Goal: Transaction & Acquisition: Purchase product/service

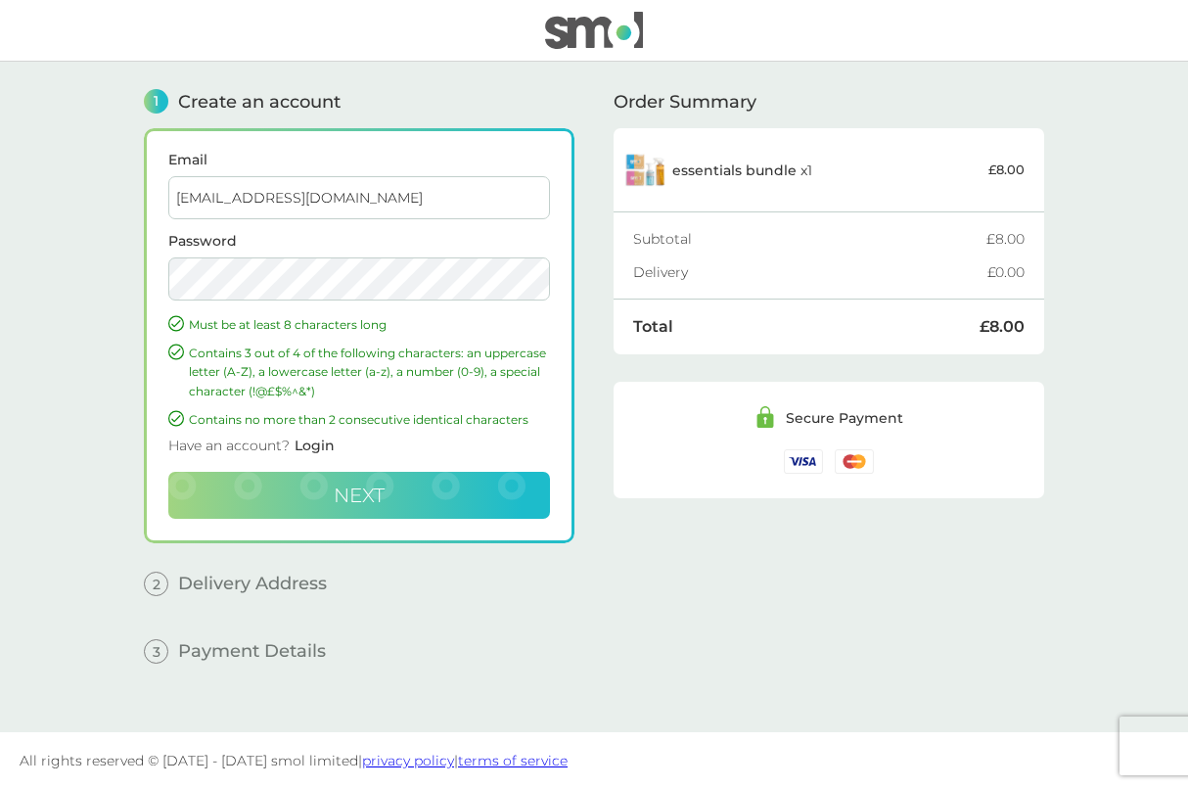
click at [289, 496] on button "Next" at bounding box center [359, 495] width 382 height 47
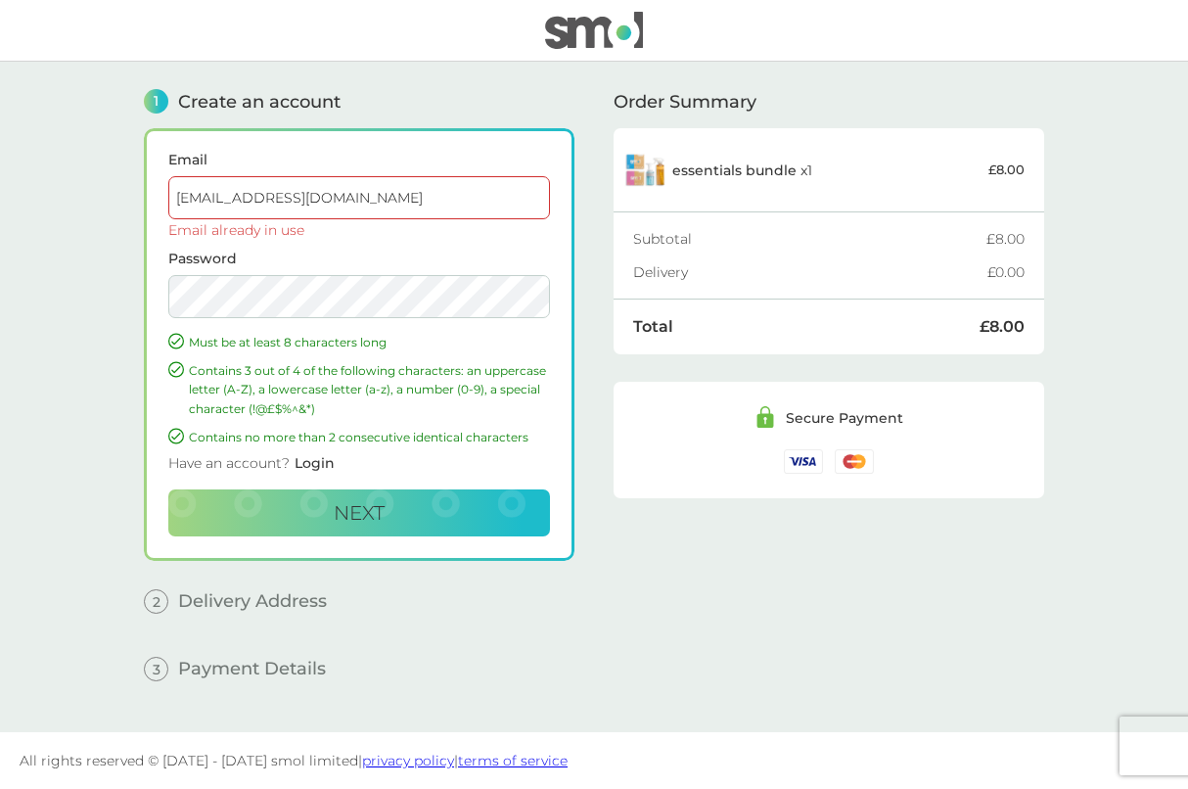
click at [297, 210] on input "kimberleyhobson@icloud.com" at bounding box center [359, 197] width 382 height 43
drag, startPoint x: 401, startPoint y: 196, endPoint x: 126, endPoint y: 196, distance: 275.0
click at [126, 196] on div "1 Create an account Email kimberleyhobson@icloud.com Email already in use Passw…" at bounding box center [594, 397] width 940 height 670
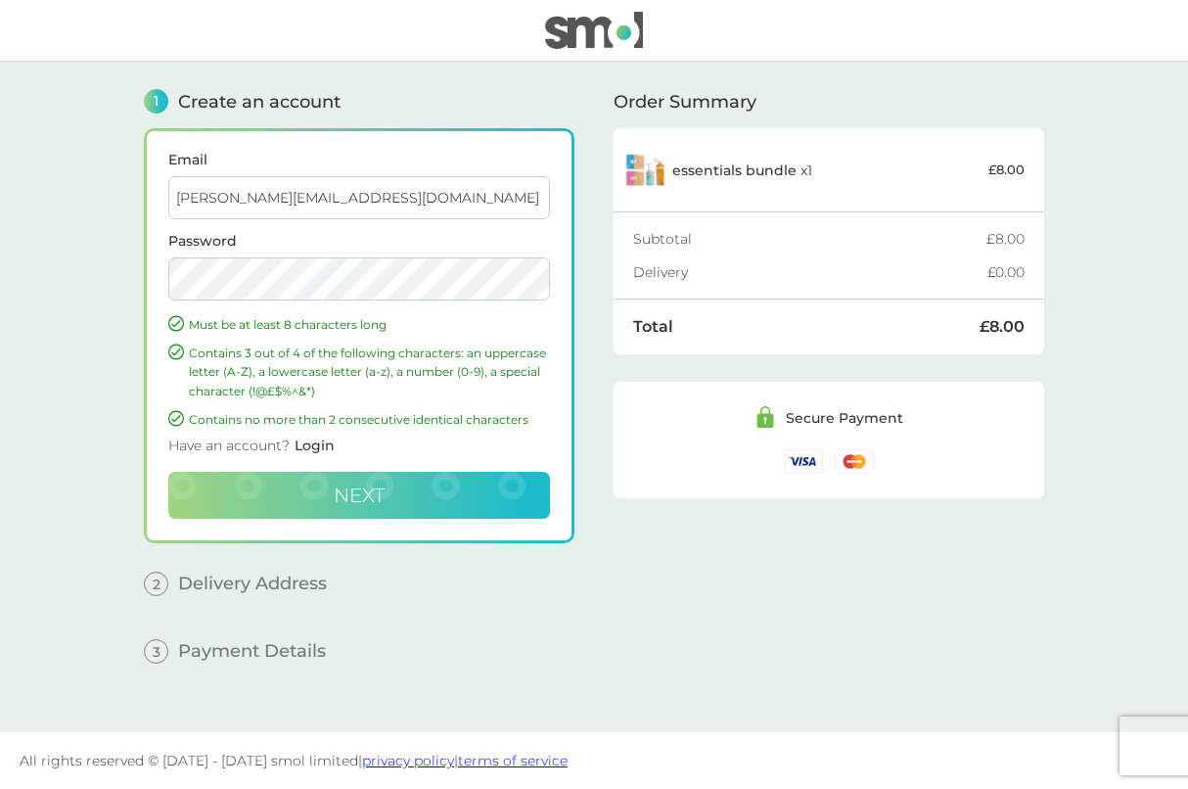
type input "kim@partsync.co.uk"
click at [276, 498] on button "Next" at bounding box center [359, 495] width 382 height 47
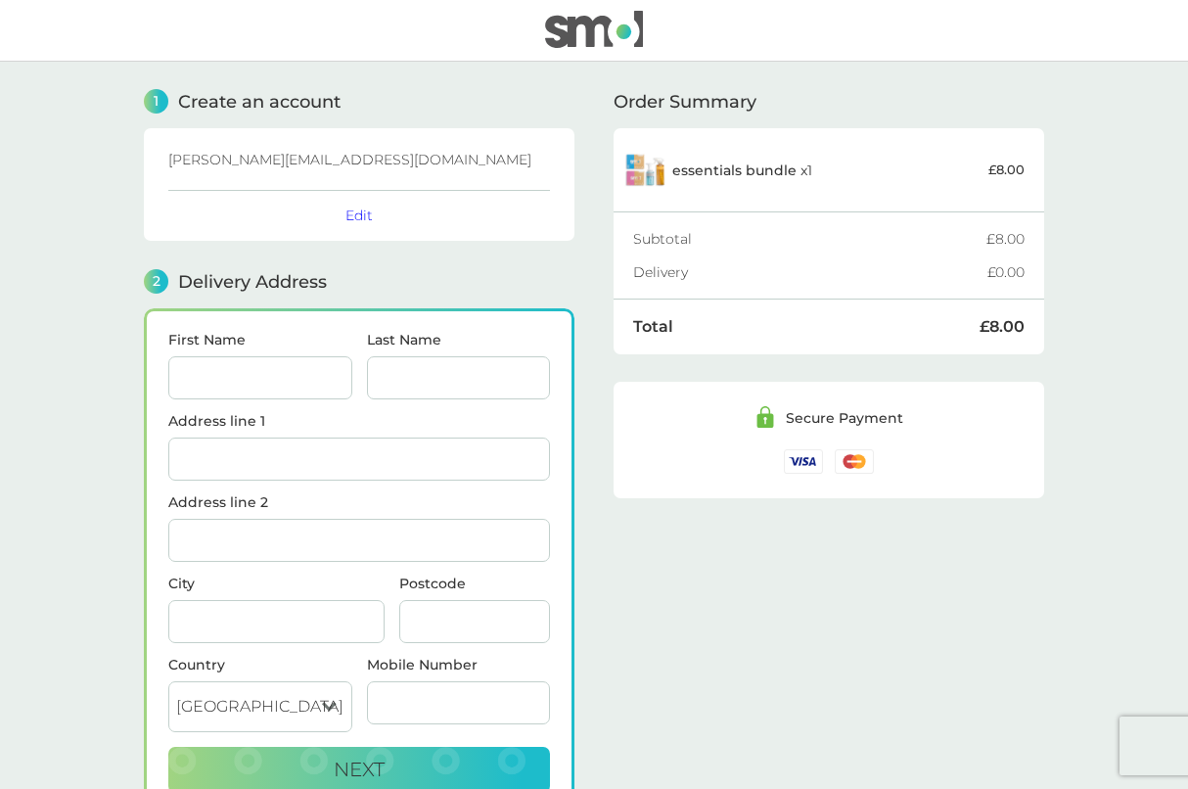
drag, startPoint x: 239, startPoint y: 384, endPoint x: 390, endPoint y: 403, distance: 152.0
type input "[PERSON_NAME]"
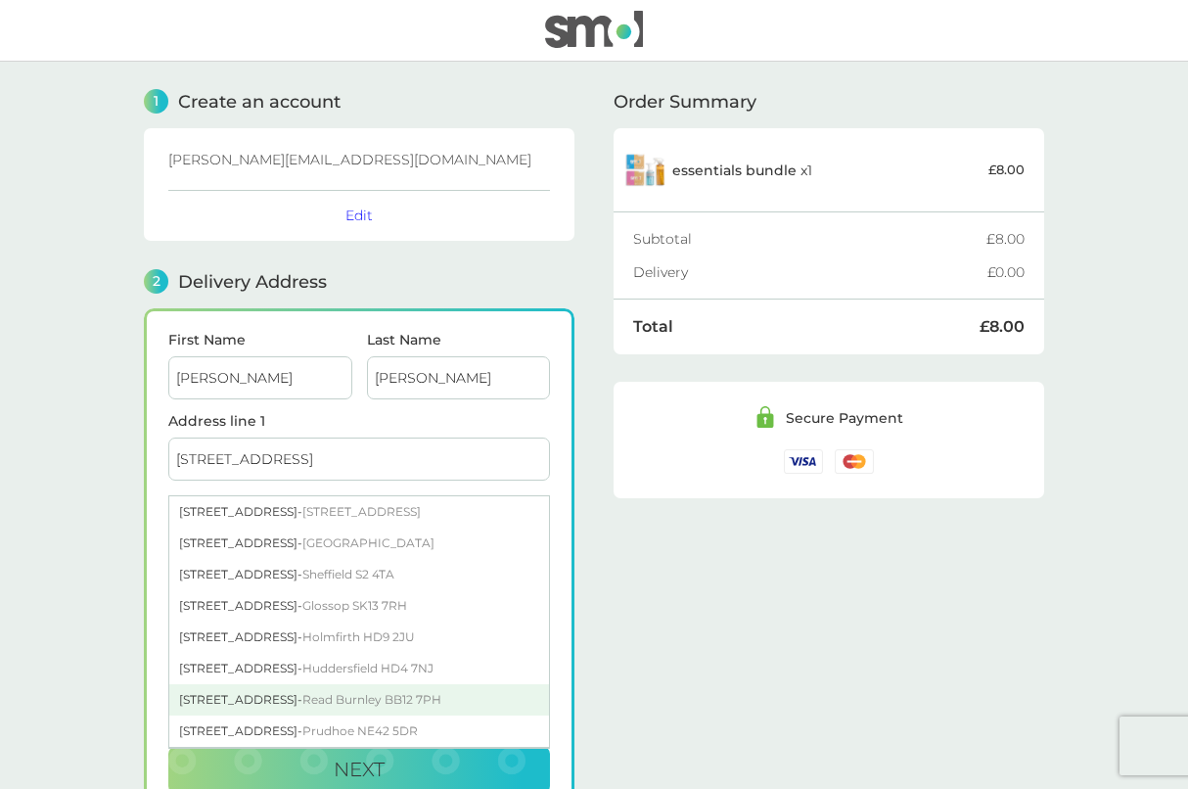
click at [351, 707] on span "Read Burnley BB12 7PH" at bounding box center [371, 699] width 139 height 15
type input "[STREET_ADDRESS], Read"
type input "Burnley"
type input "BB12 7PH"
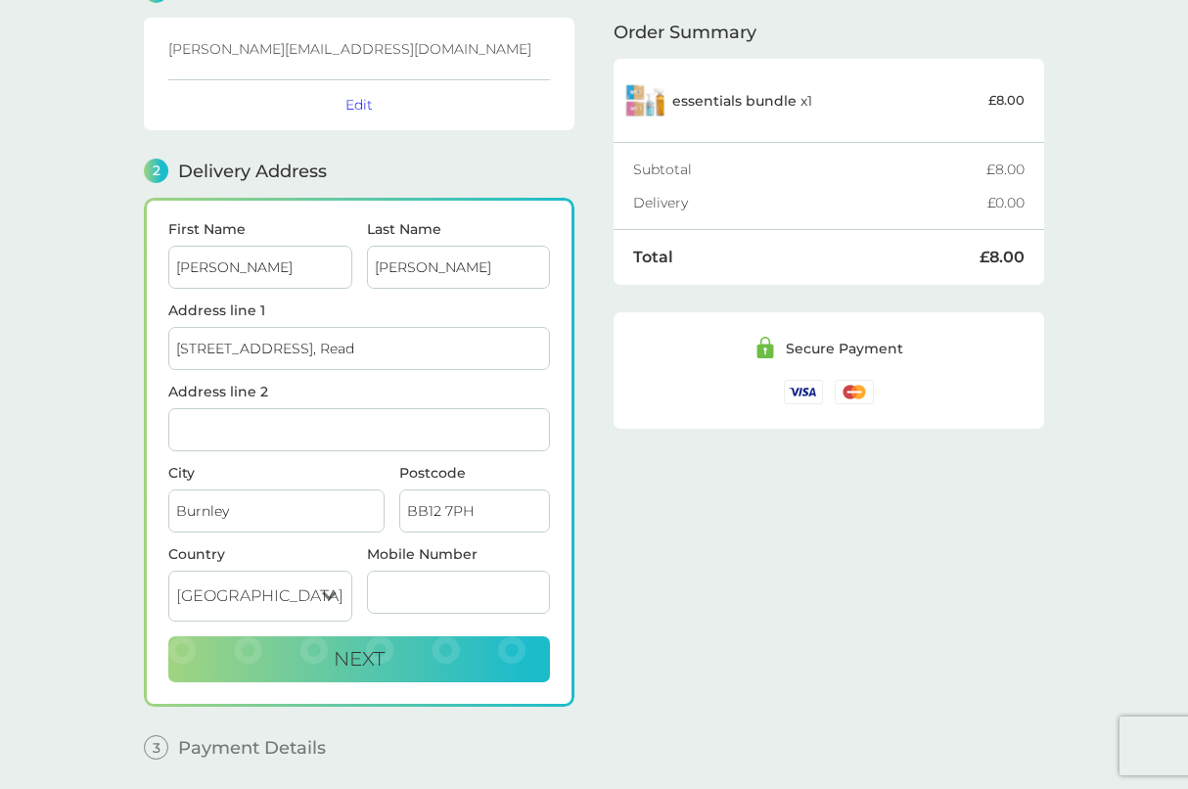
scroll to position [152, 0]
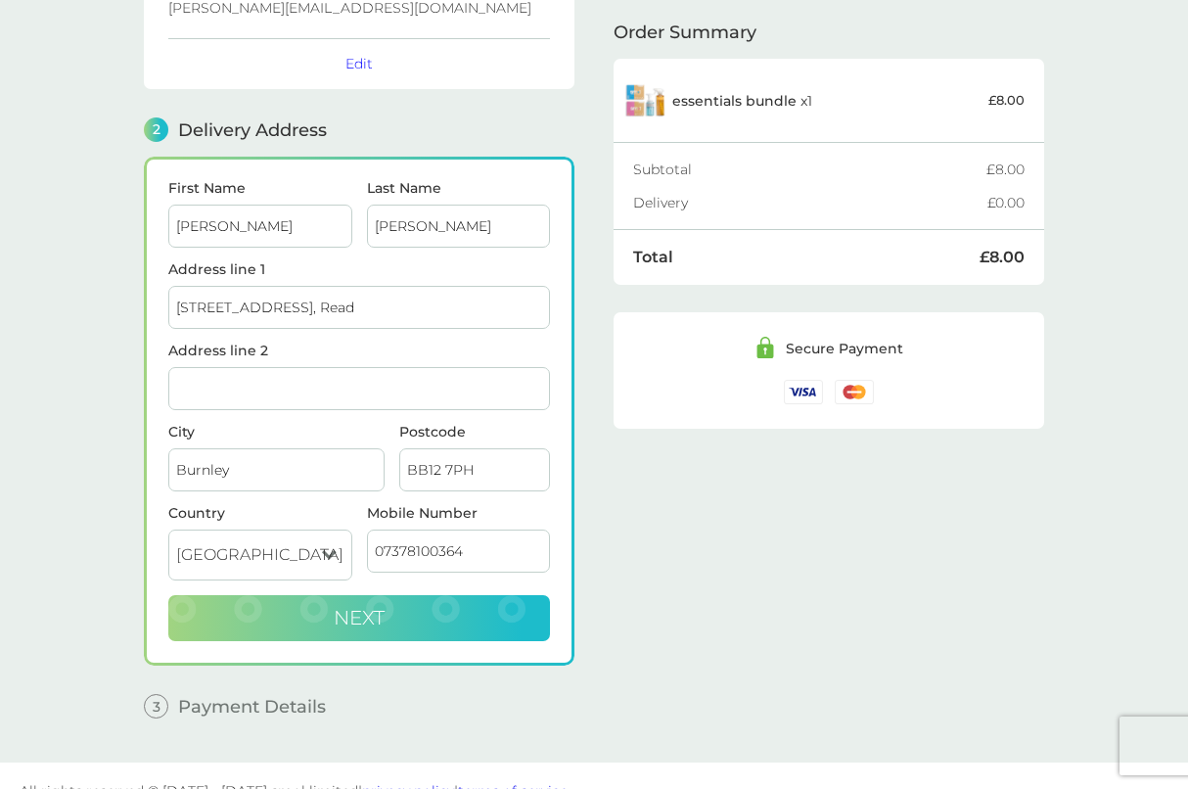
type input "07378100364"
click at [444, 610] on button "Next" at bounding box center [359, 618] width 382 height 47
checkbox input "true"
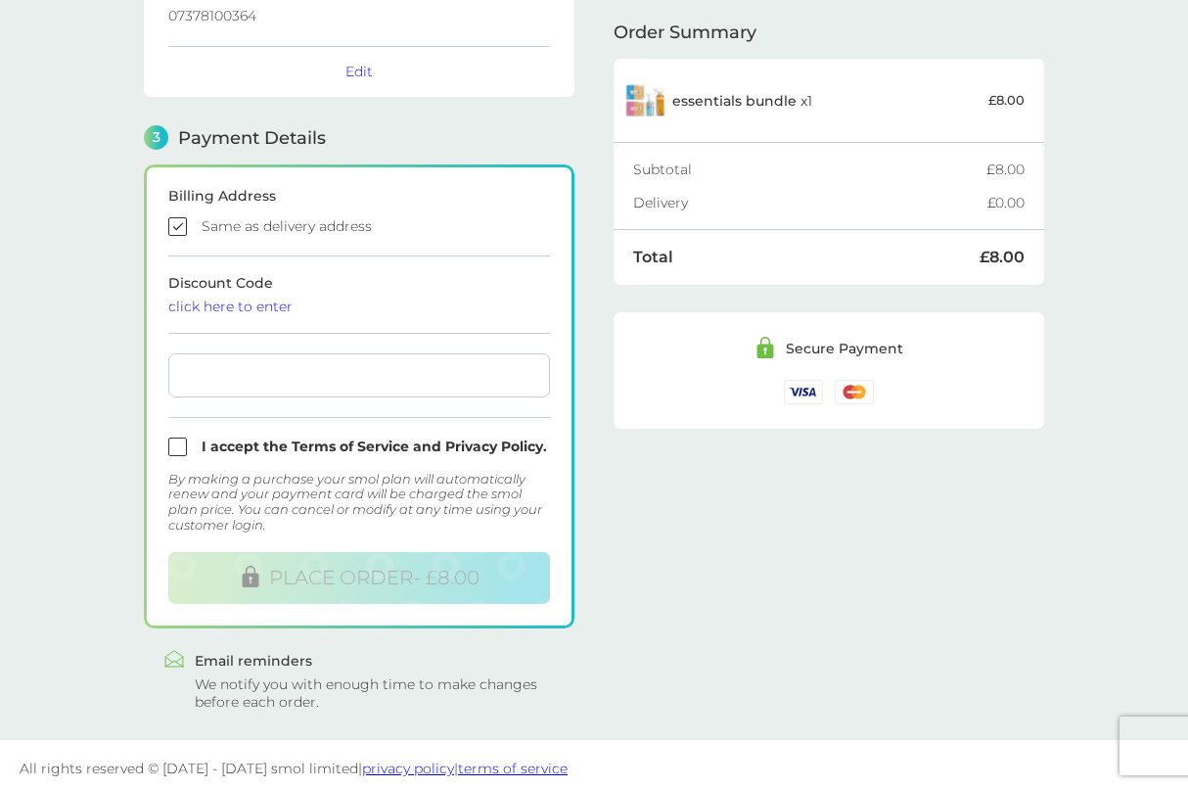
scroll to position [449, 0]
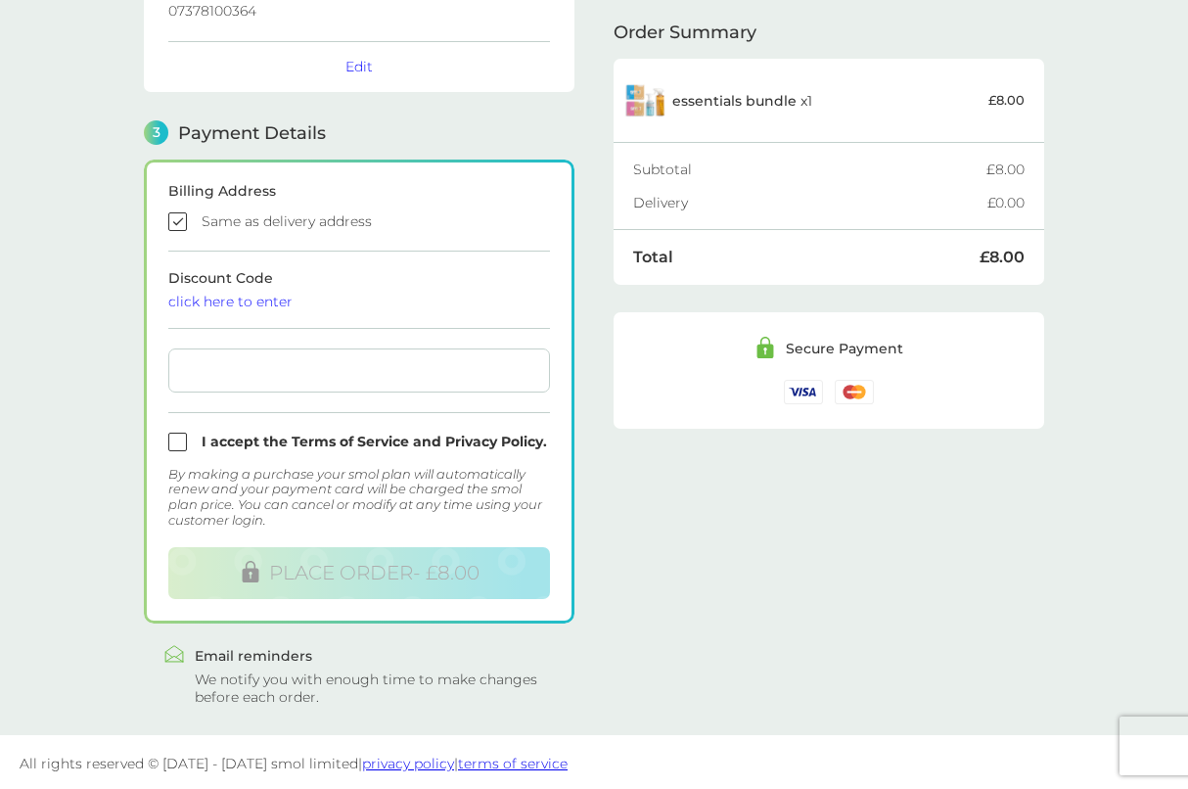
drag, startPoint x: 176, startPoint y: 436, endPoint x: 189, endPoint y: 439, distance: 13.3
click at [177, 436] on input "checkbox" at bounding box center [359, 442] width 382 height 19
checkbox input "true"
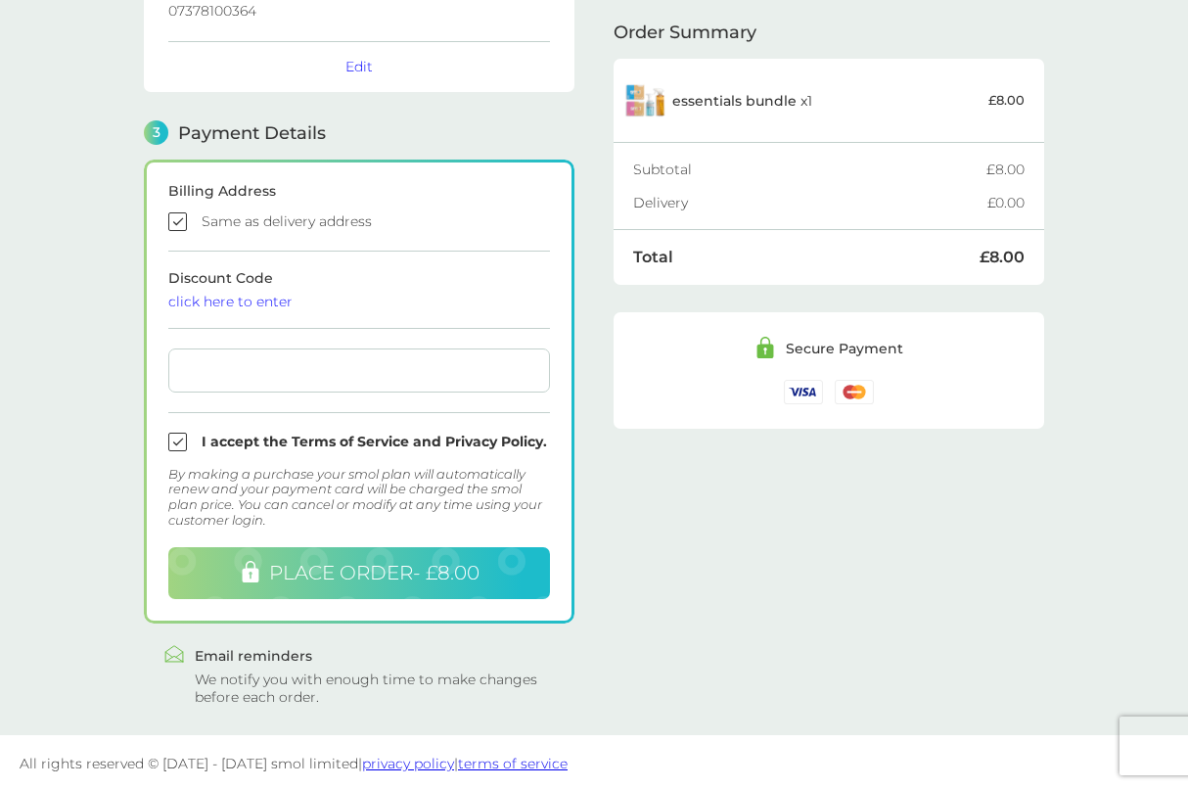
click at [339, 568] on span "PLACE ORDER - £8.00" at bounding box center [374, 572] width 210 height 23
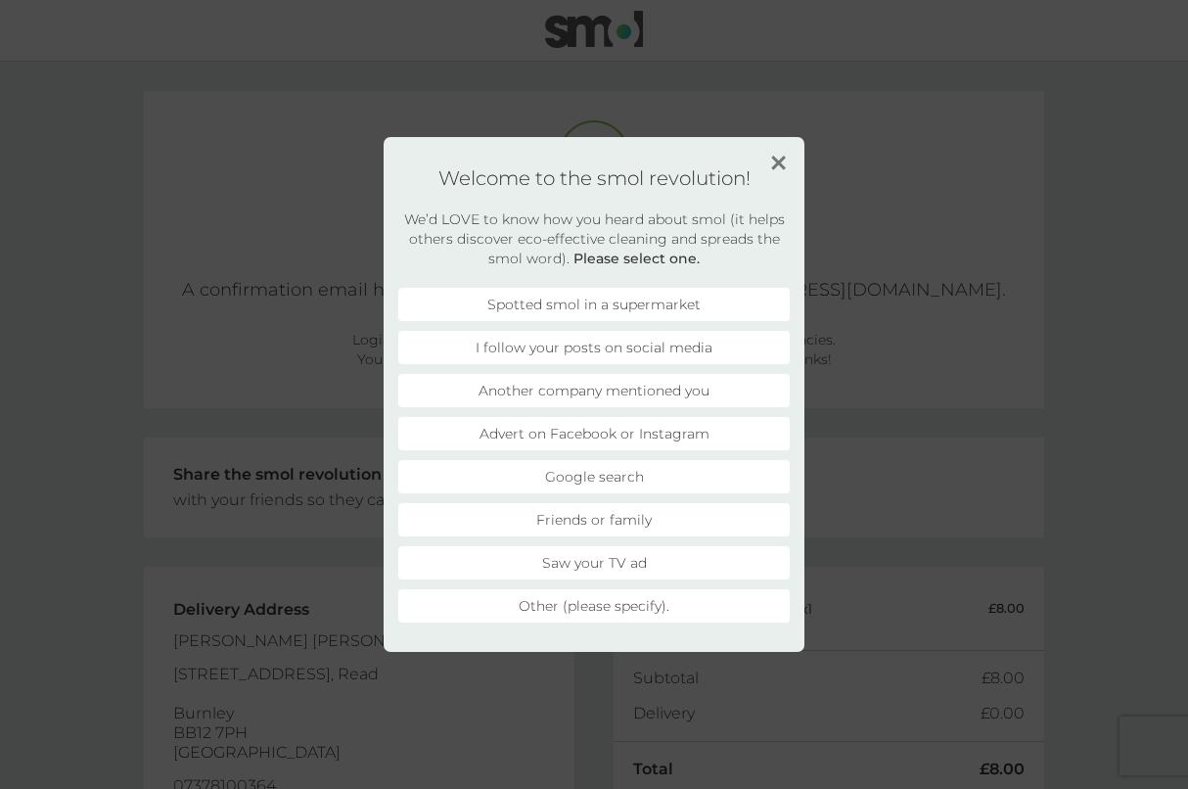
click at [627, 520] on li "Friends or family" at bounding box center [594, 519] width 392 height 33
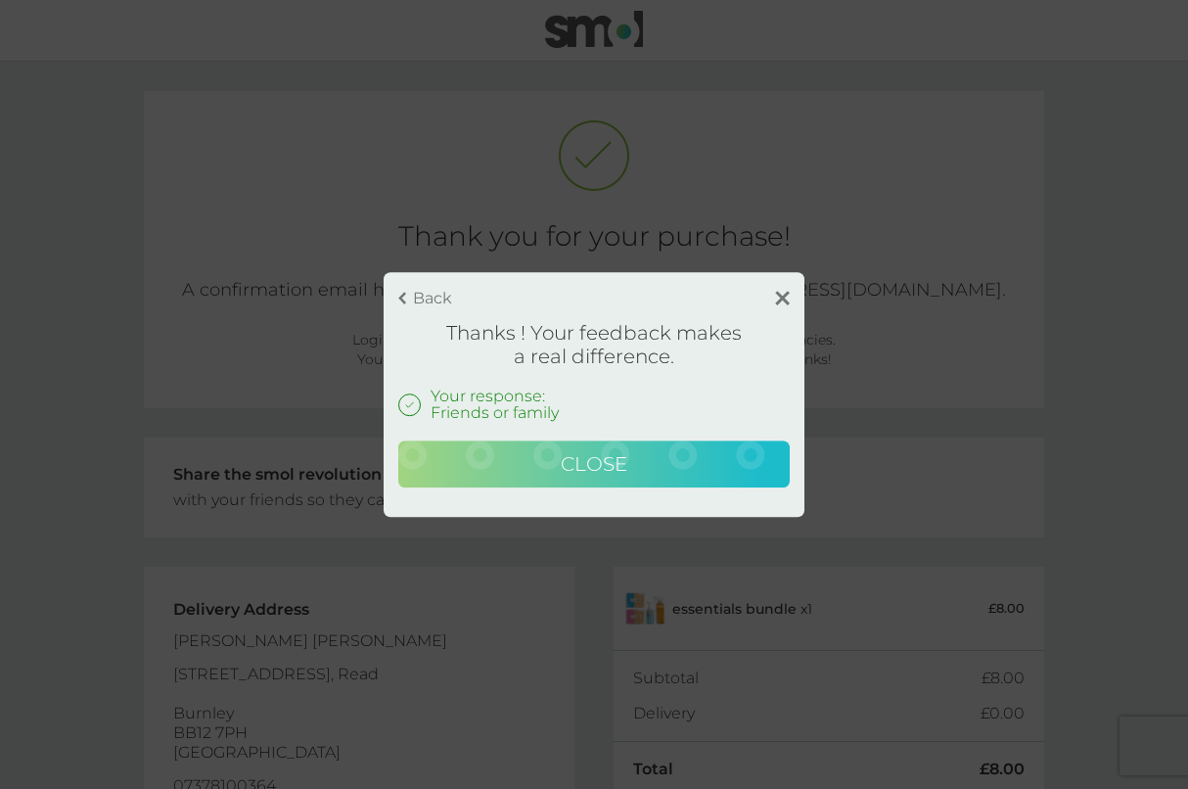
click at [630, 463] on button "Close" at bounding box center [594, 463] width 392 height 47
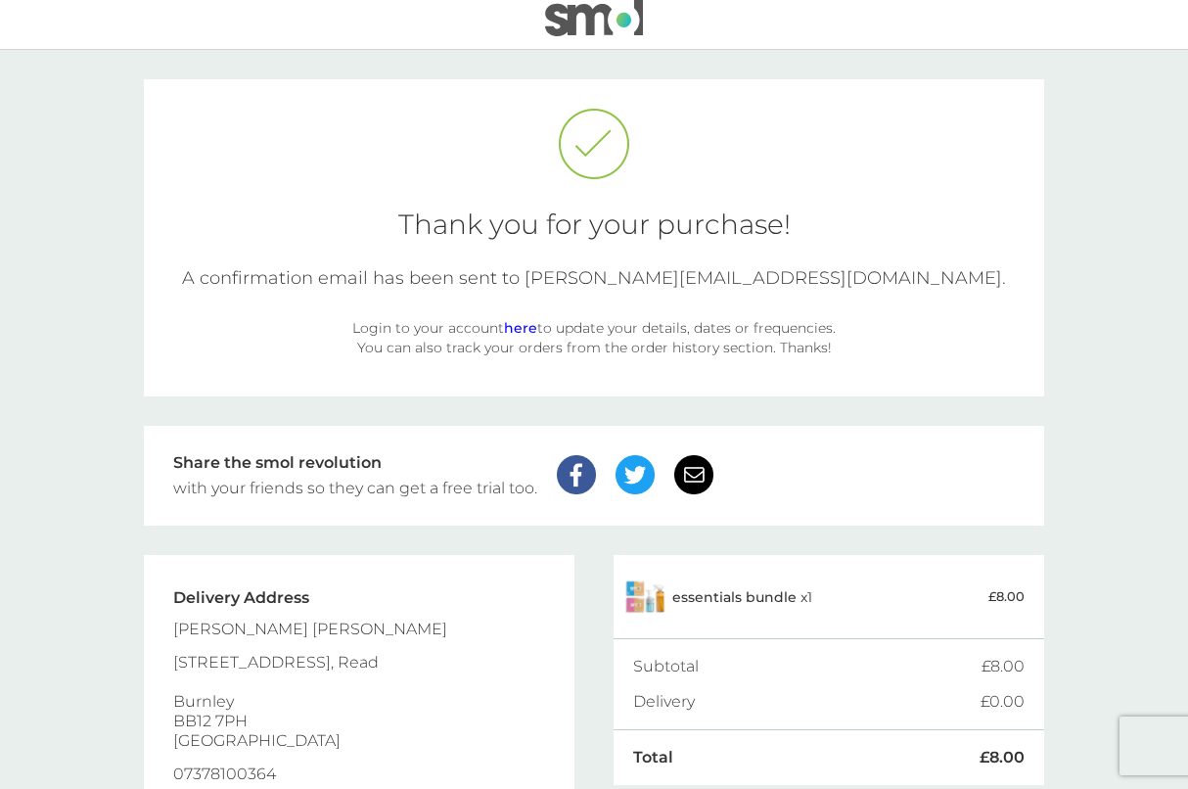
scroll to position [14, 0]
click at [512, 329] on link "here" at bounding box center [520, 326] width 33 height 18
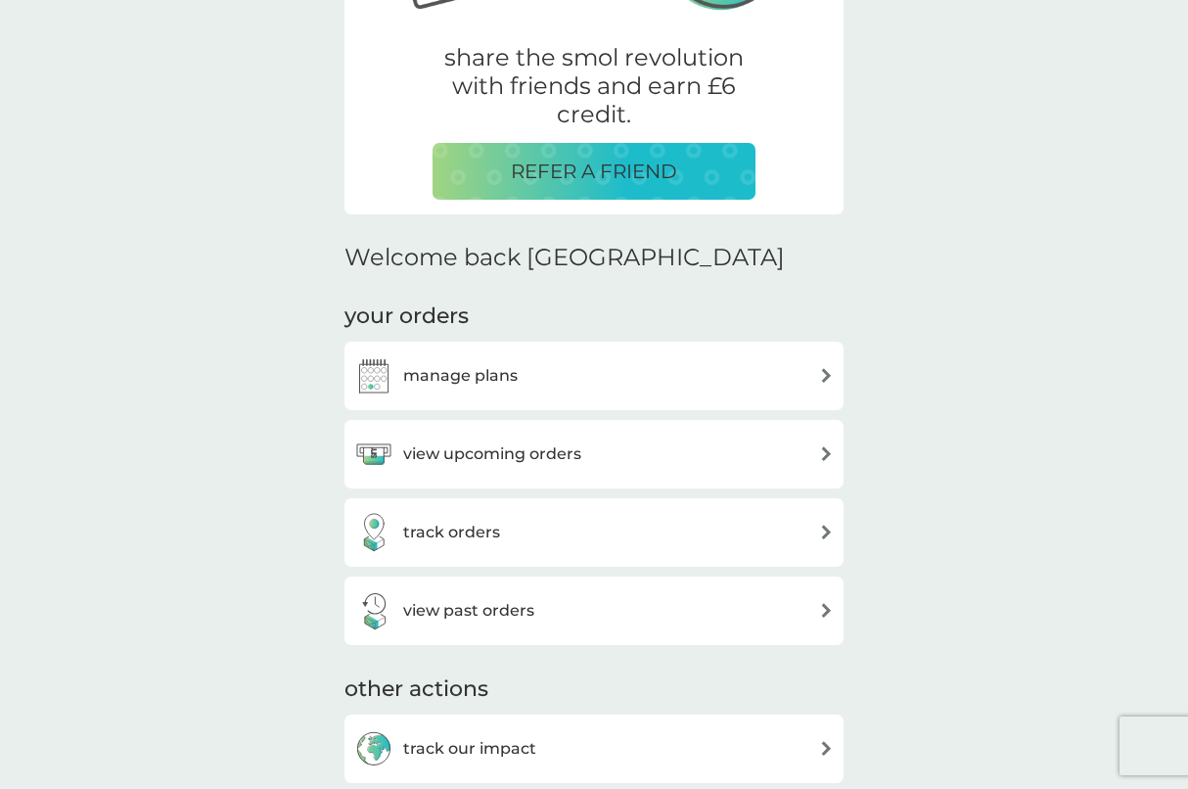
scroll to position [360, 0]
click at [671, 372] on div "manage plans" at bounding box center [594, 375] width 480 height 39
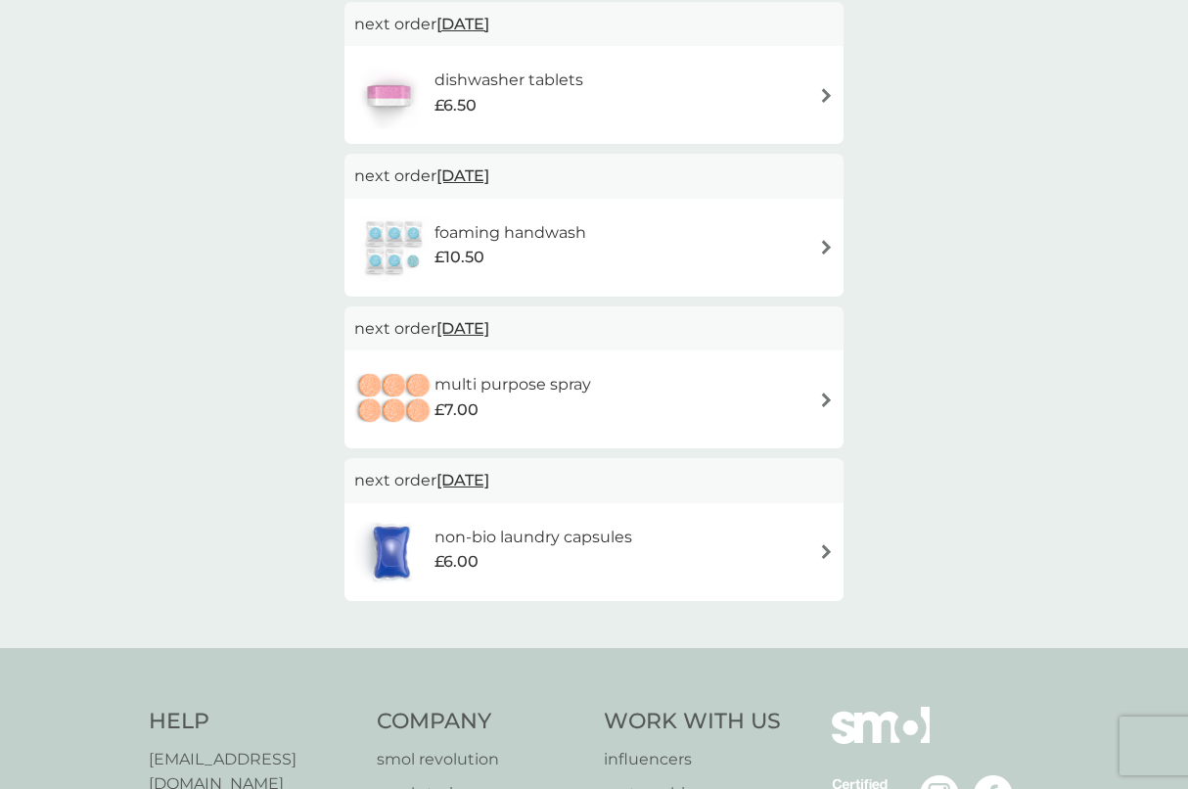
scroll to position [185, 0]
click at [665, 413] on div "multi purpose spray £7.00" at bounding box center [594, 399] width 480 height 69
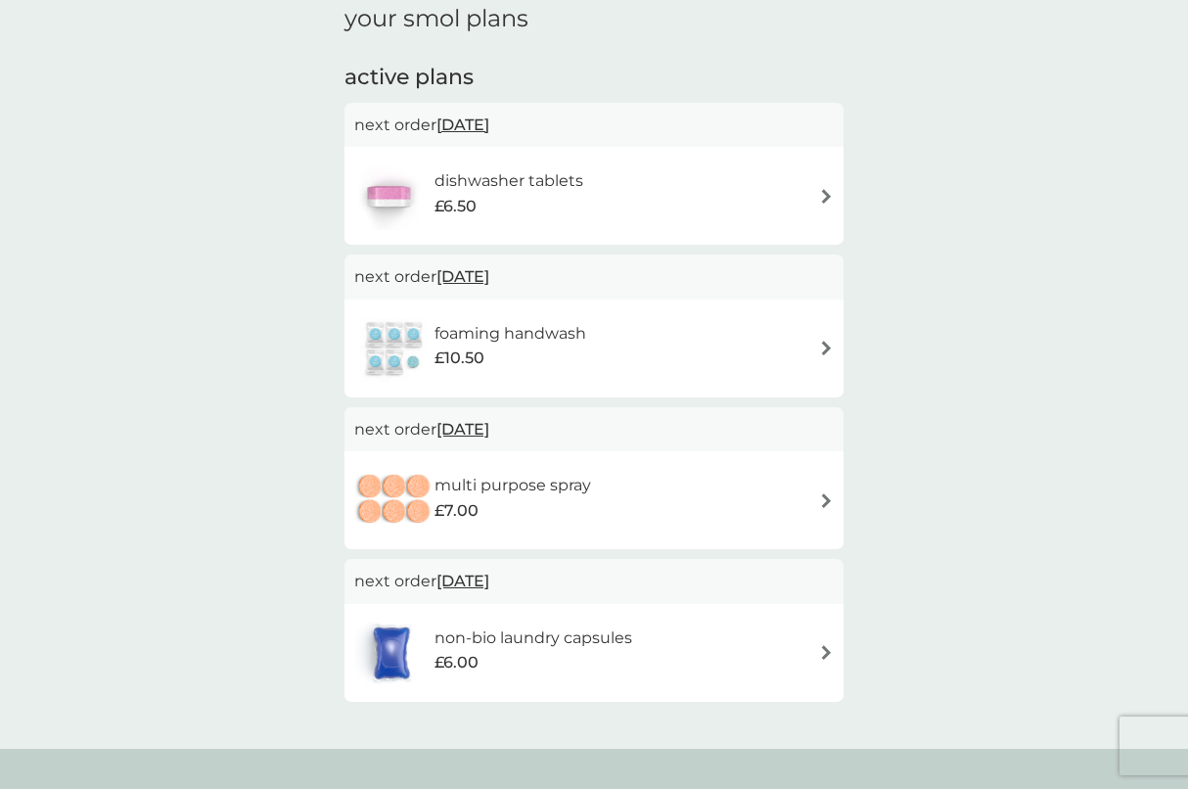
scroll to position [77, 0]
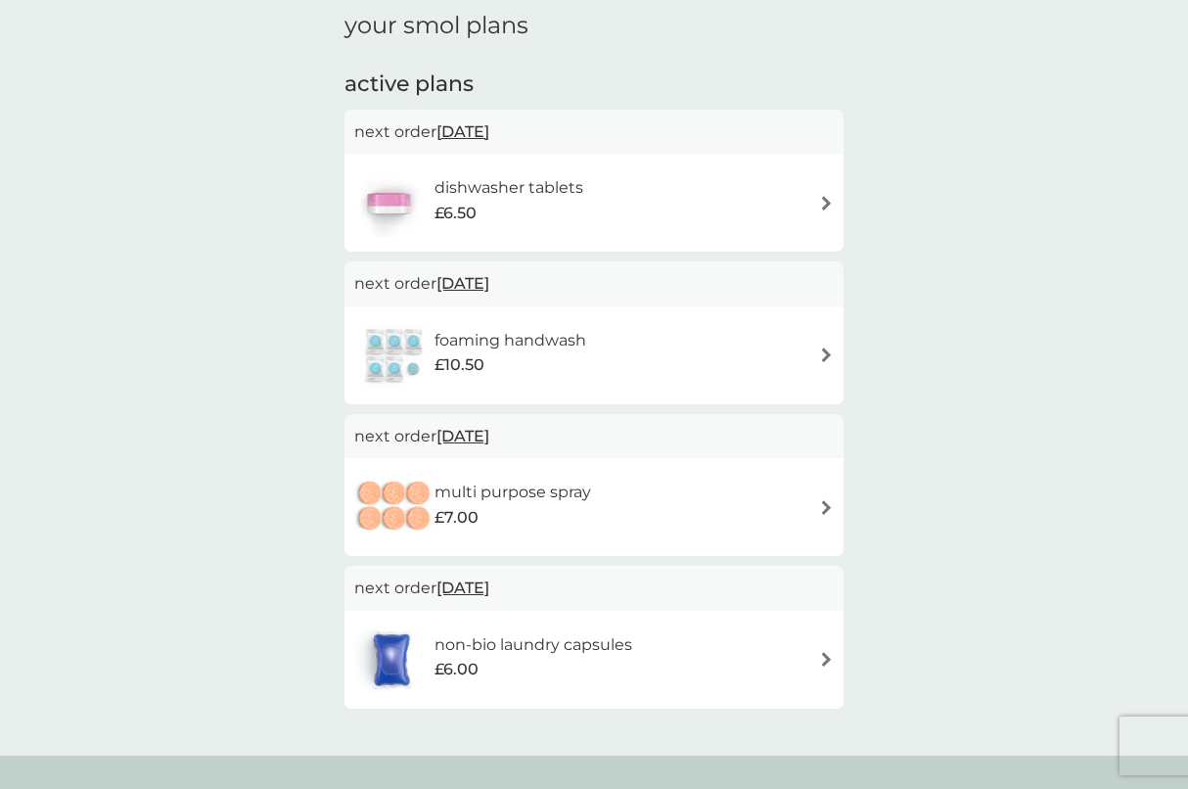
click at [488, 208] on div "£6.50" at bounding box center [509, 213] width 149 height 25
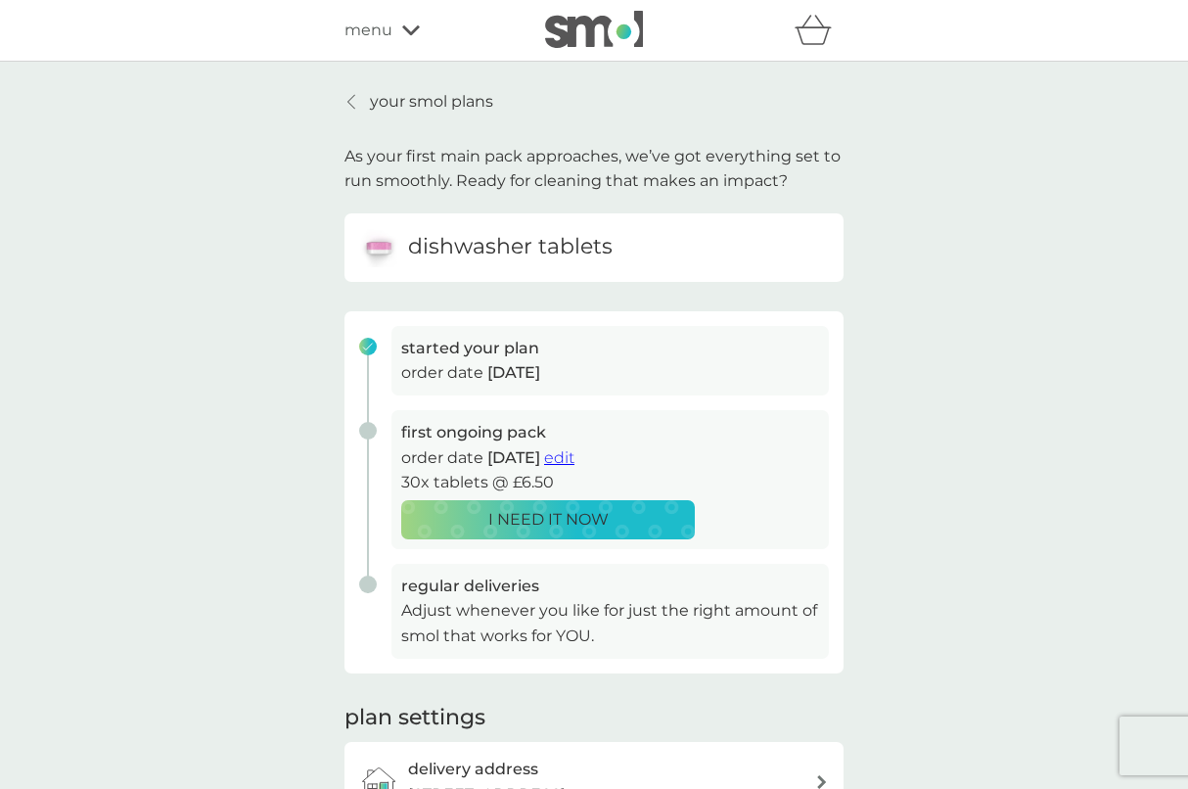
click at [355, 94] on div at bounding box center [353, 102] width 14 height 16
click at [401, 37] on div "menu" at bounding box center [428, 30] width 166 height 25
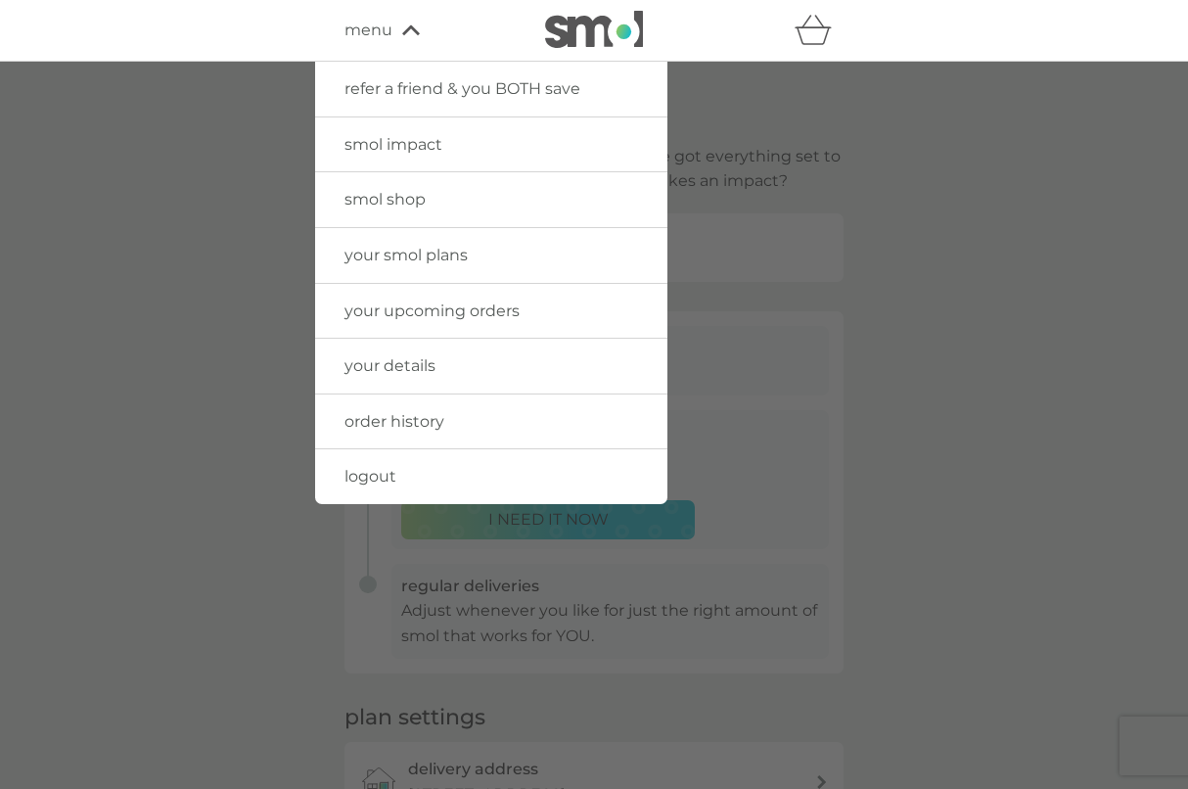
click at [426, 318] on link "your upcoming orders" at bounding box center [491, 311] width 352 height 55
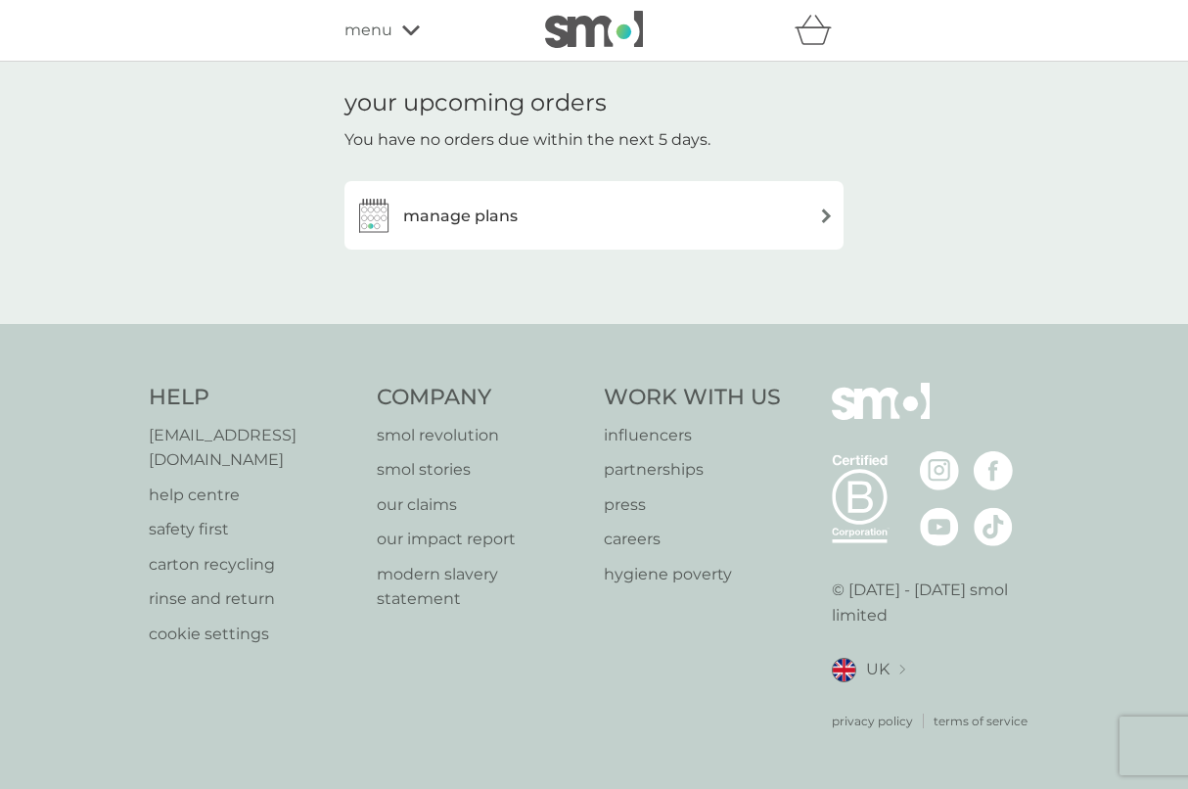
click at [615, 212] on div "manage plans" at bounding box center [594, 215] width 480 height 39
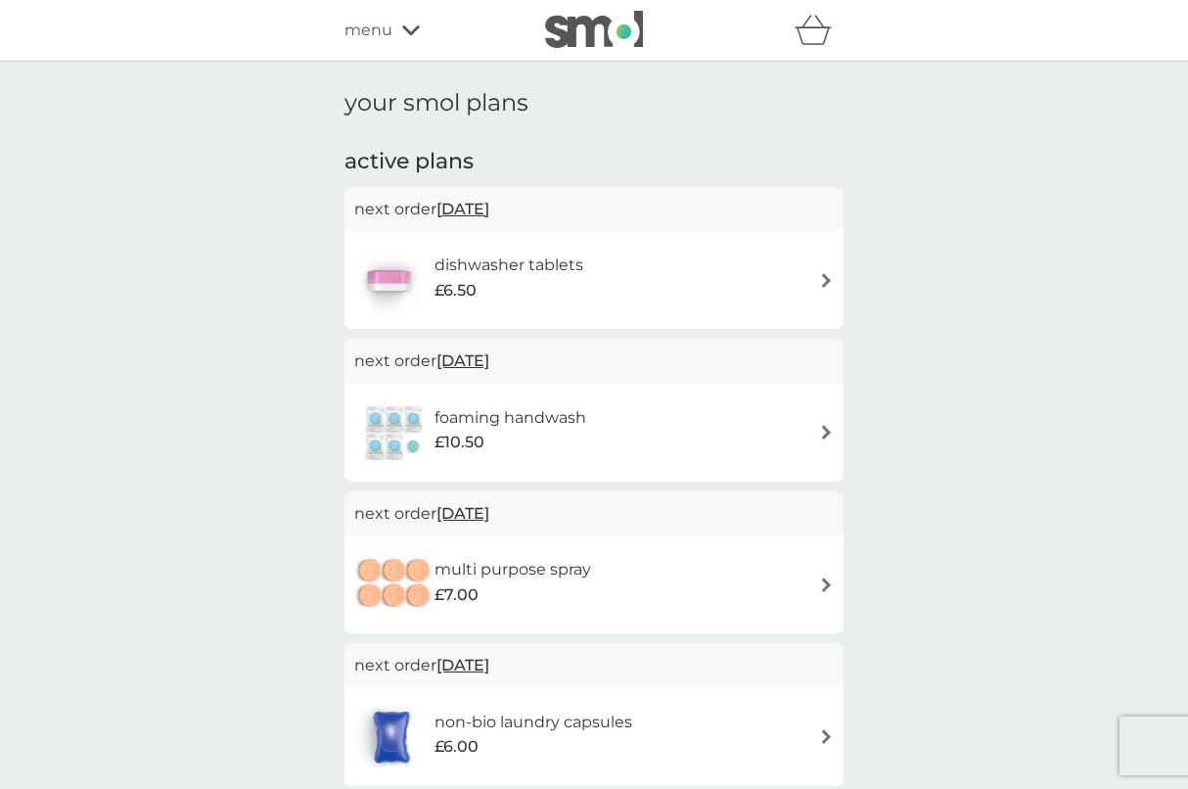
click at [623, 309] on div "dishwasher tablets £6.50" at bounding box center [594, 280] width 480 height 69
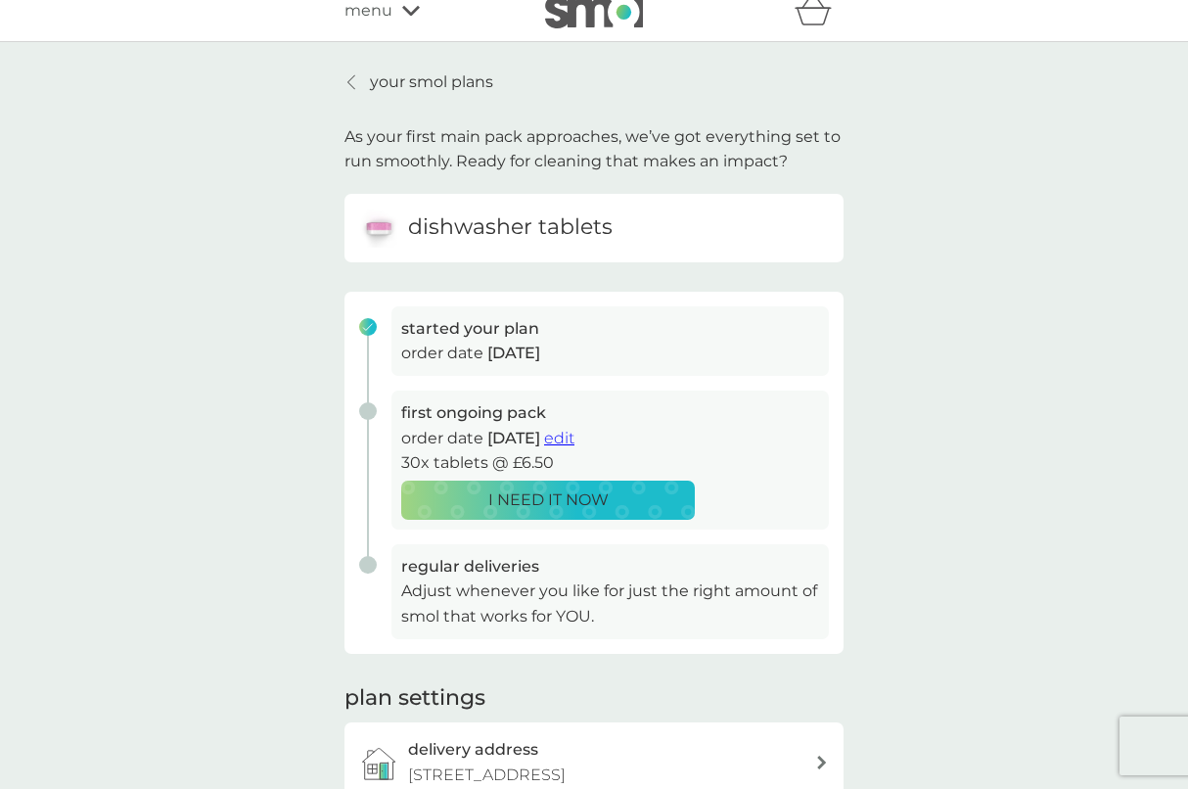
click at [575, 432] on span "edit" at bounding box center [559, 438] width 30 height 19
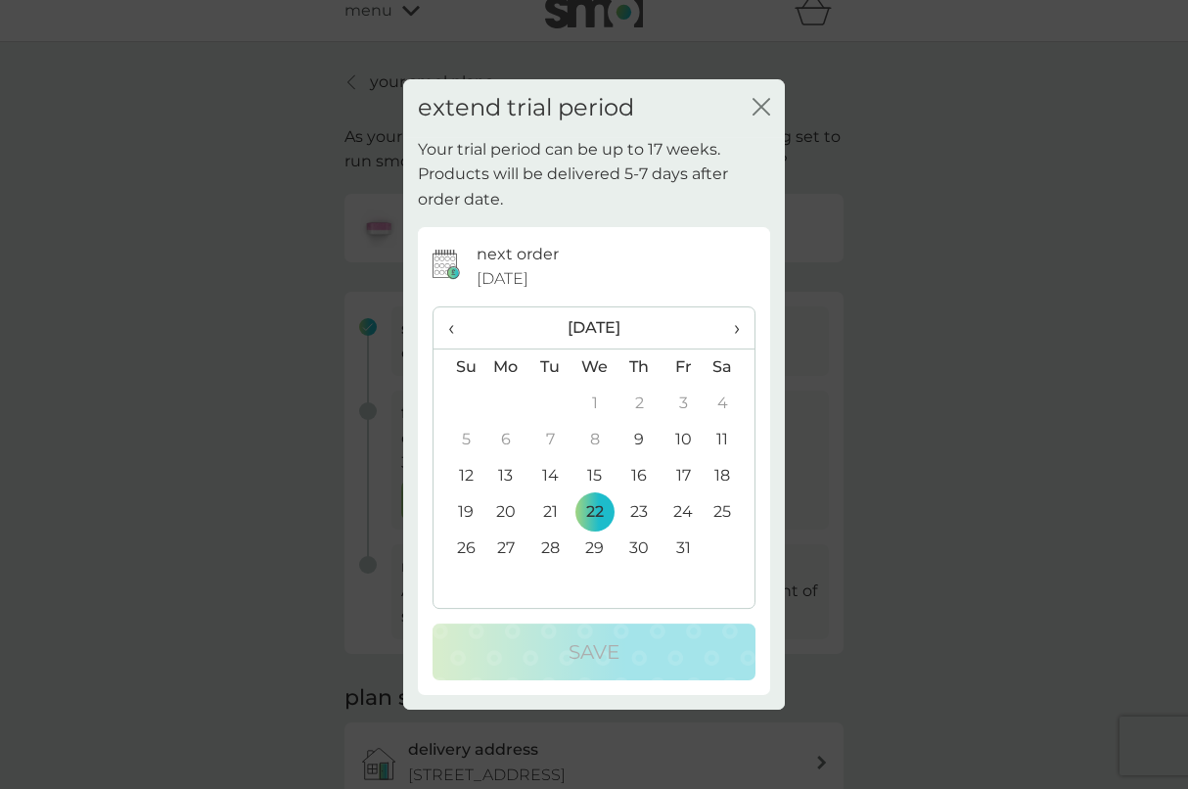
click at [750, 110] on div "extend trial period close" at bounding box center [594, 108] width 382 height 58
click at [761, 104] on icon "close" at bounding box center [762, 107] width 18 height 18
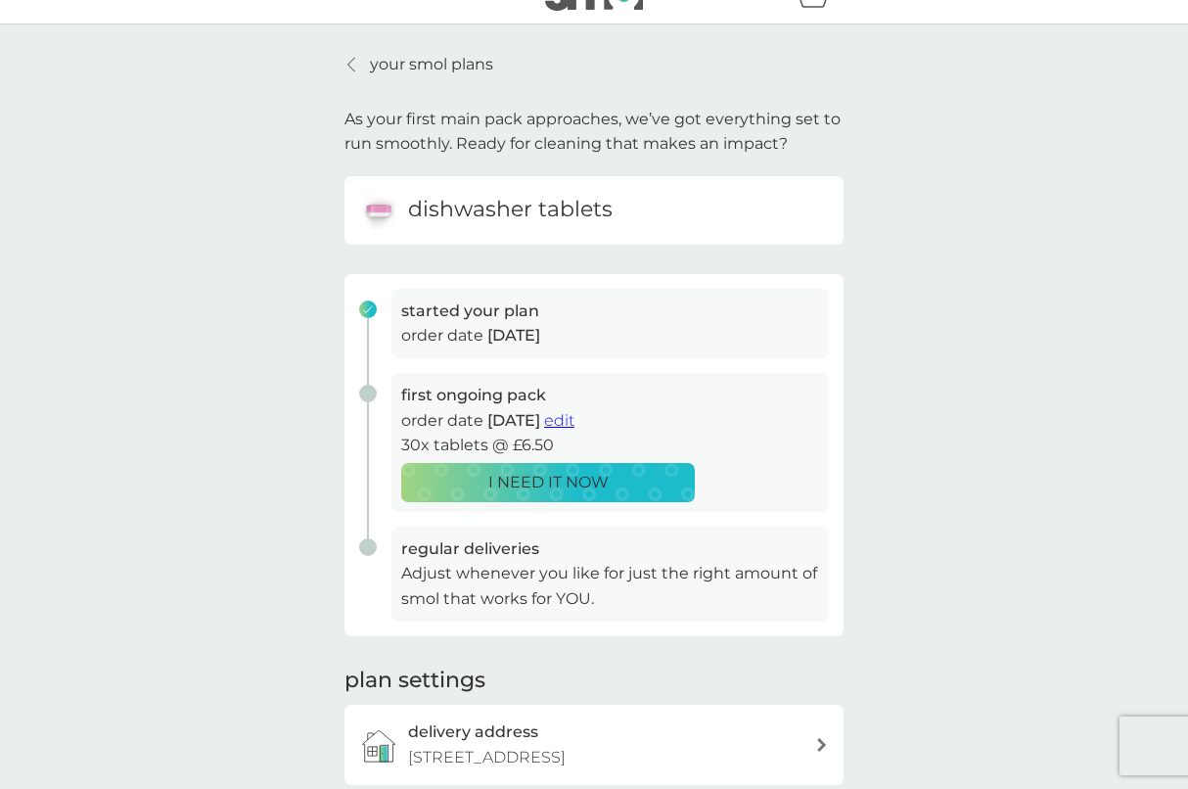
click at [575, 418] on span "edit" at bounding box center [559, 420] width 30 height 19
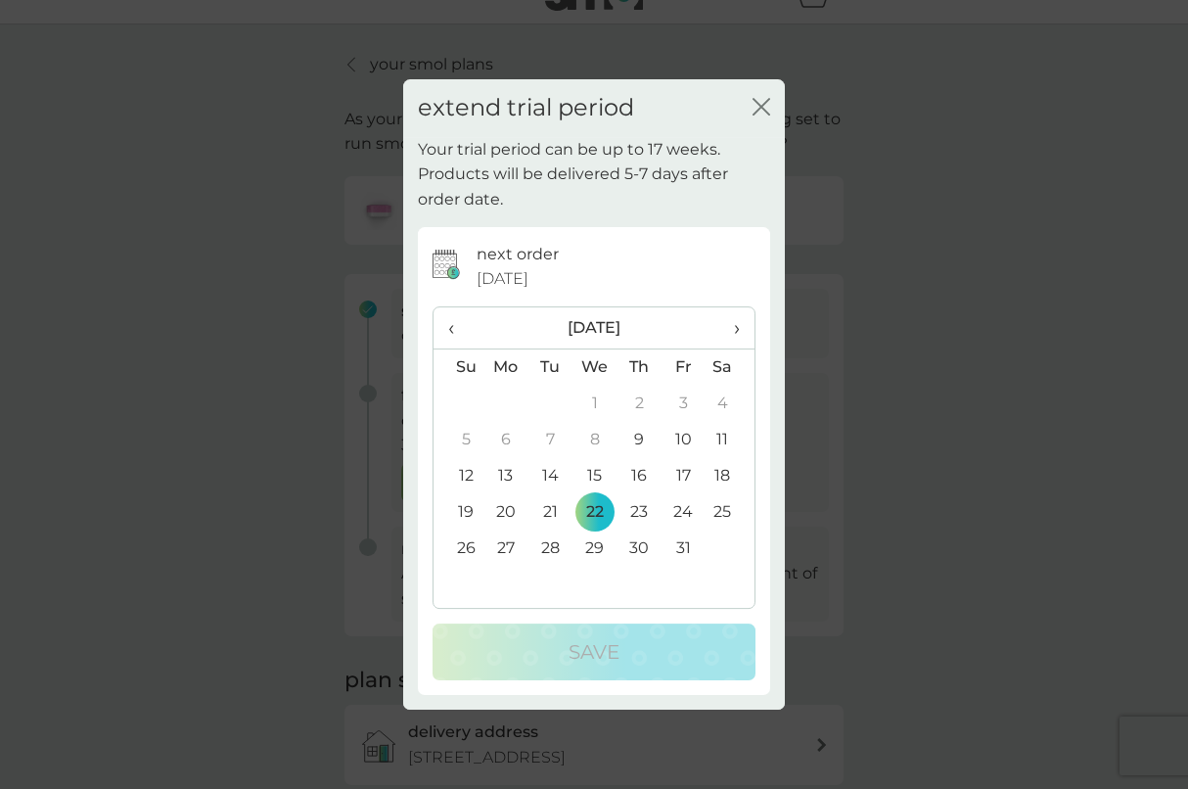
click at [725, 330] on span "›" at bounding box center [730, 327] width 20 height 41
click at [680, 438] on td "7" at bounding box center [684, 440] width 44 height 36
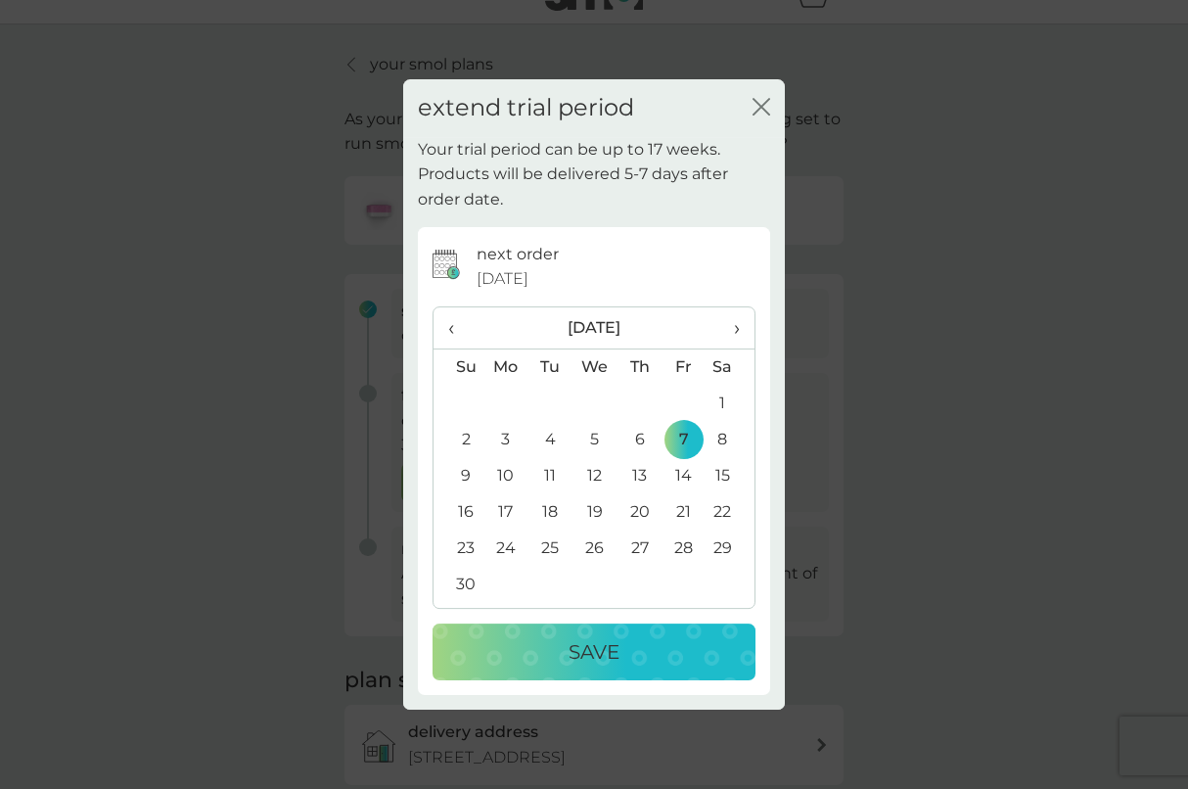
click at [640, 650] on div "Save" at bounding box center [594, 651] width 284 height 31
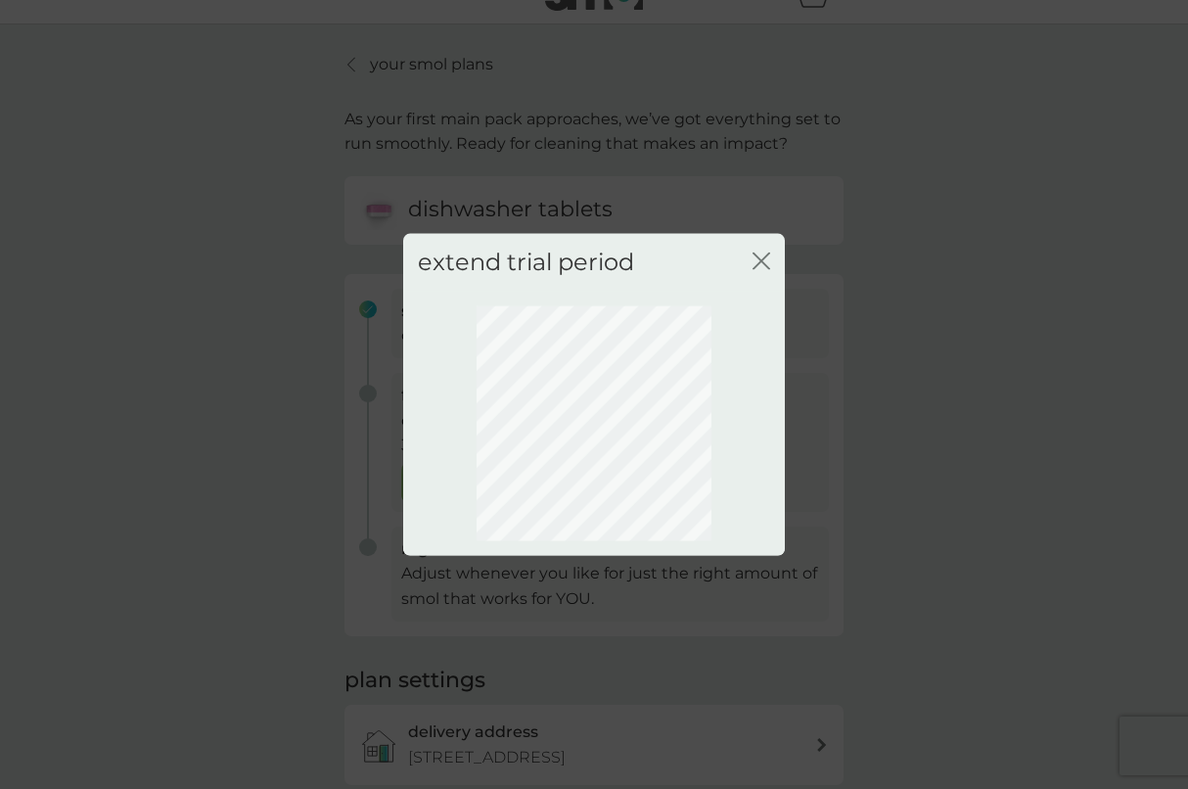
scroll to position [30, 0]
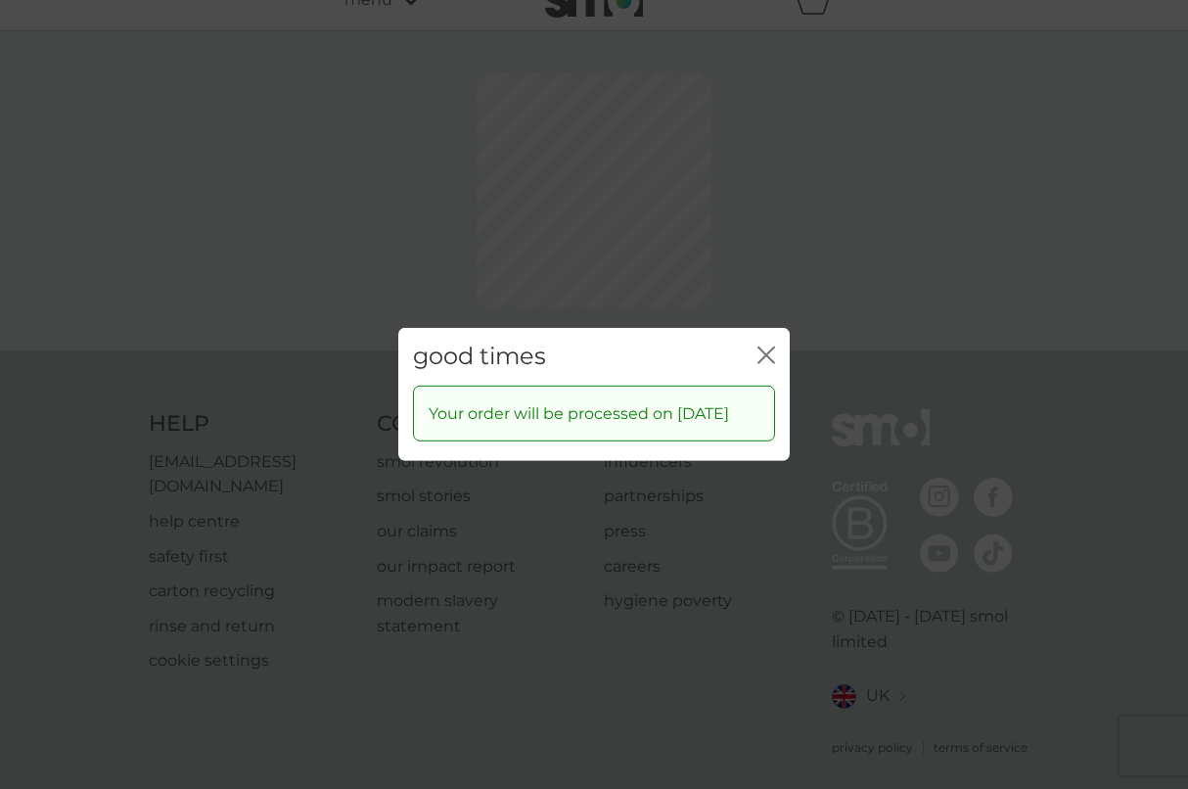
click at [761, 254] on div "good times close Your order will be processed on 7 Nov 2025" at bounding box center [594, 394] width 1188 height 789
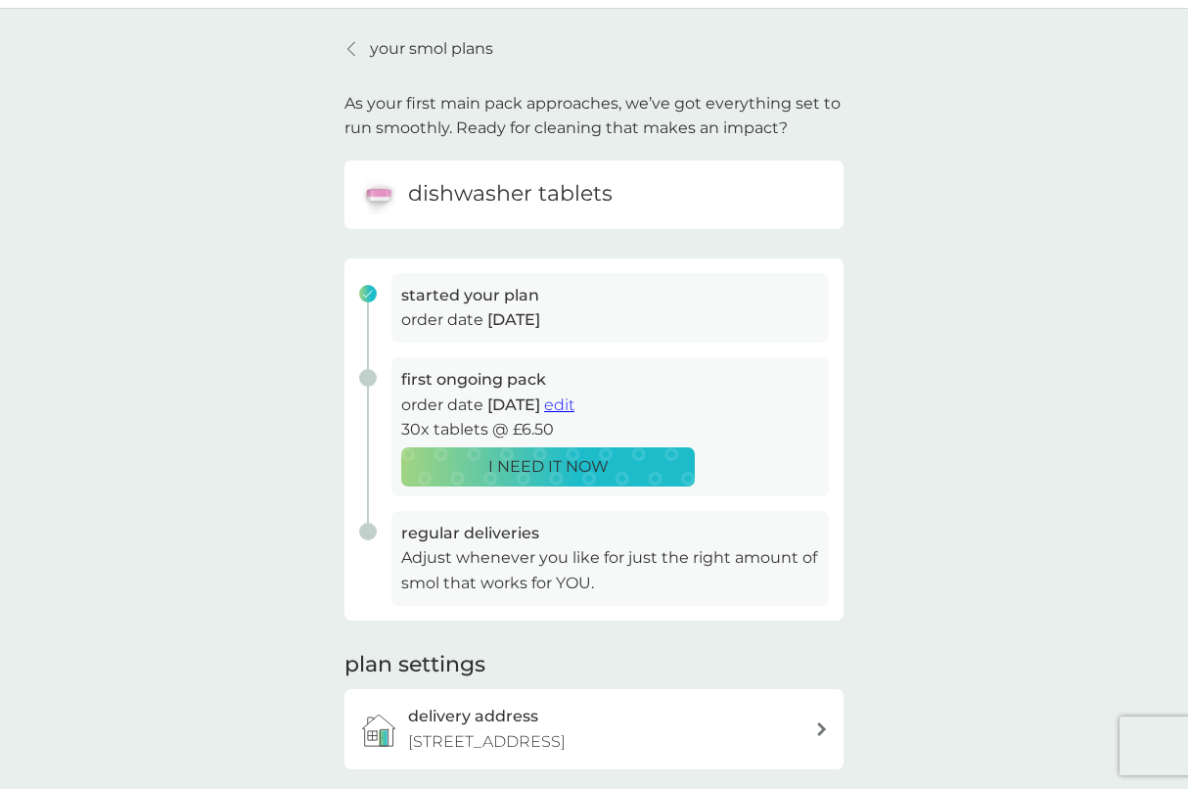
scroll to position [13, 0]
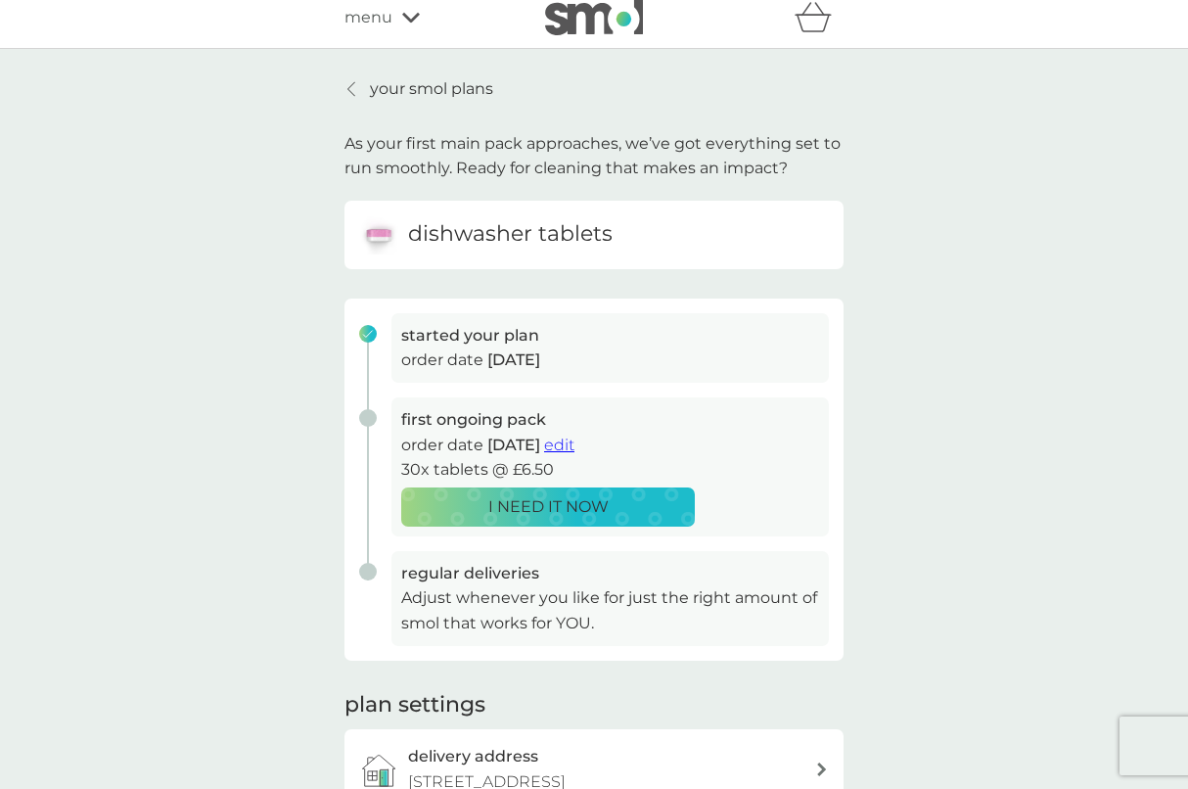
click at [481, 228] on h6 "dishwasher tablets" at bounding box center [510, 234] width 205 height 30
click at [456, 85] on p "your smol plans" at bounding box center [431, 88] width 123 height 25
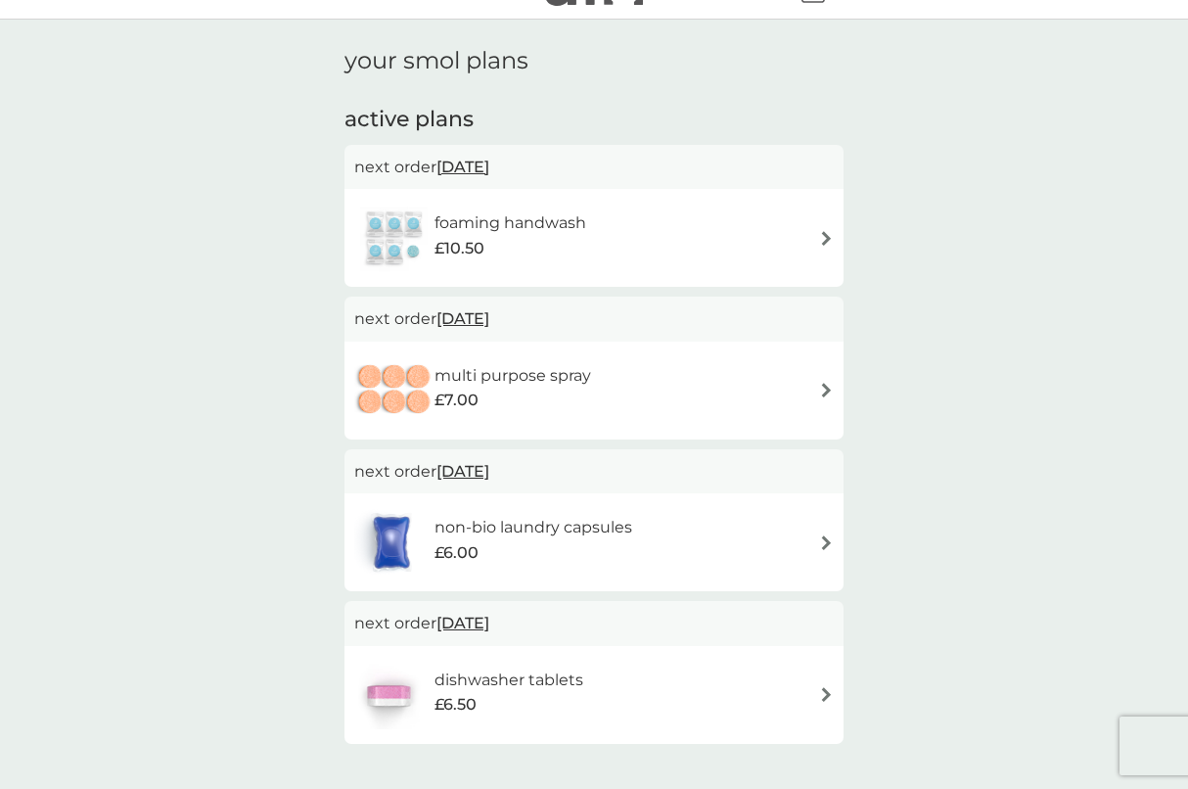
scroll to position [45, 0]
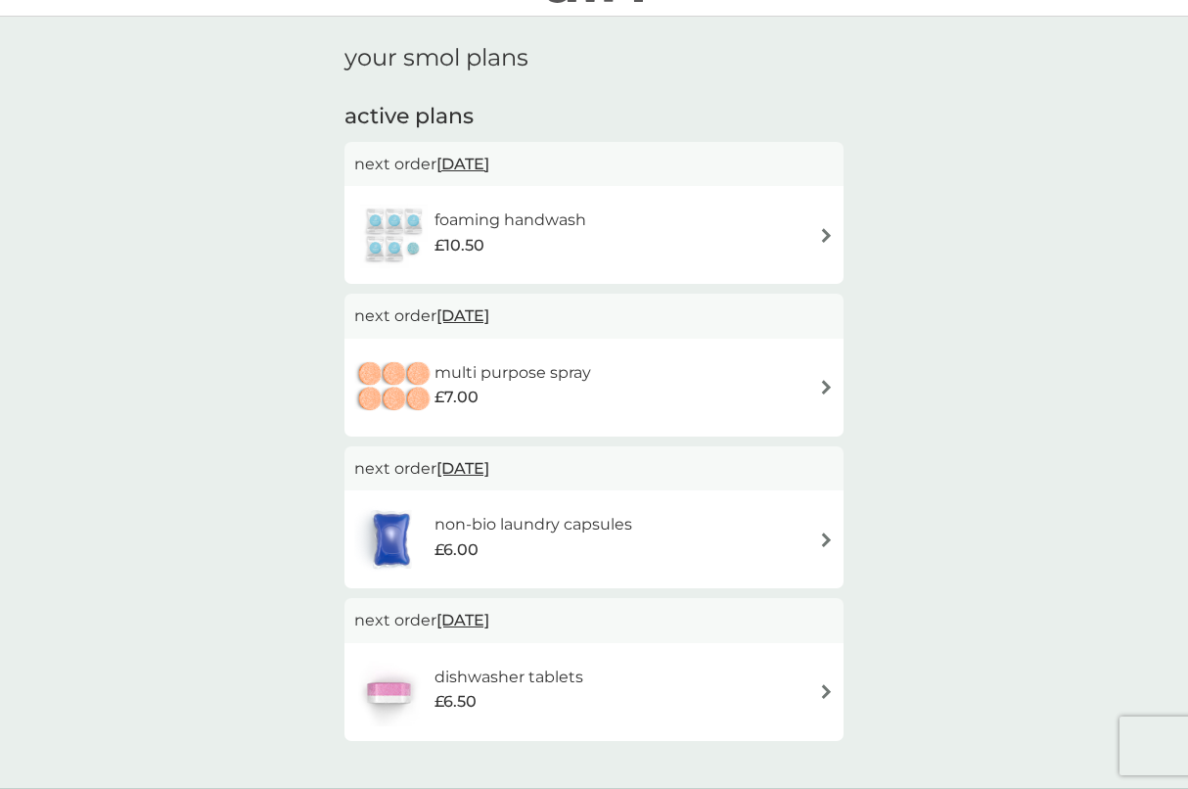
click at [671, 534] on div "non-bio laundry capsules £6.00" at bounding box center [594, 539] width 480 height 69
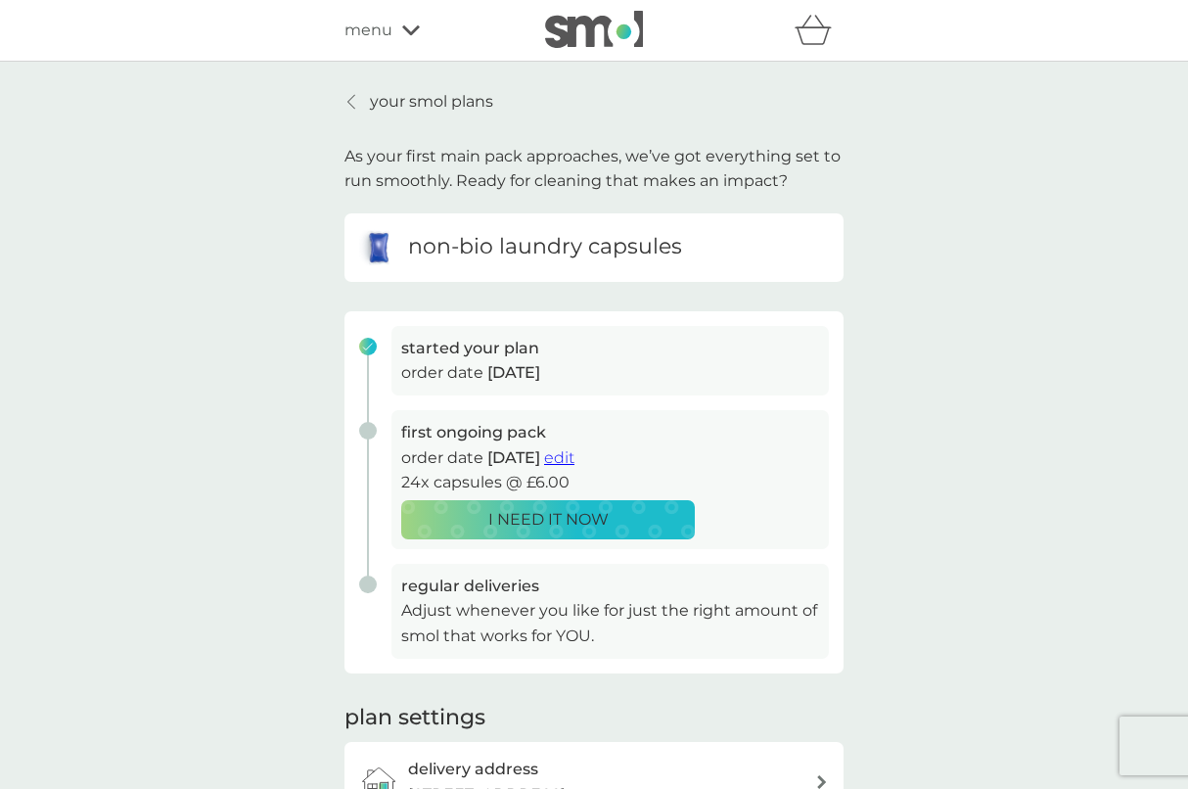
click at [575, 459] on span "edit" at bounding box center [559, 457] width 30 height 19
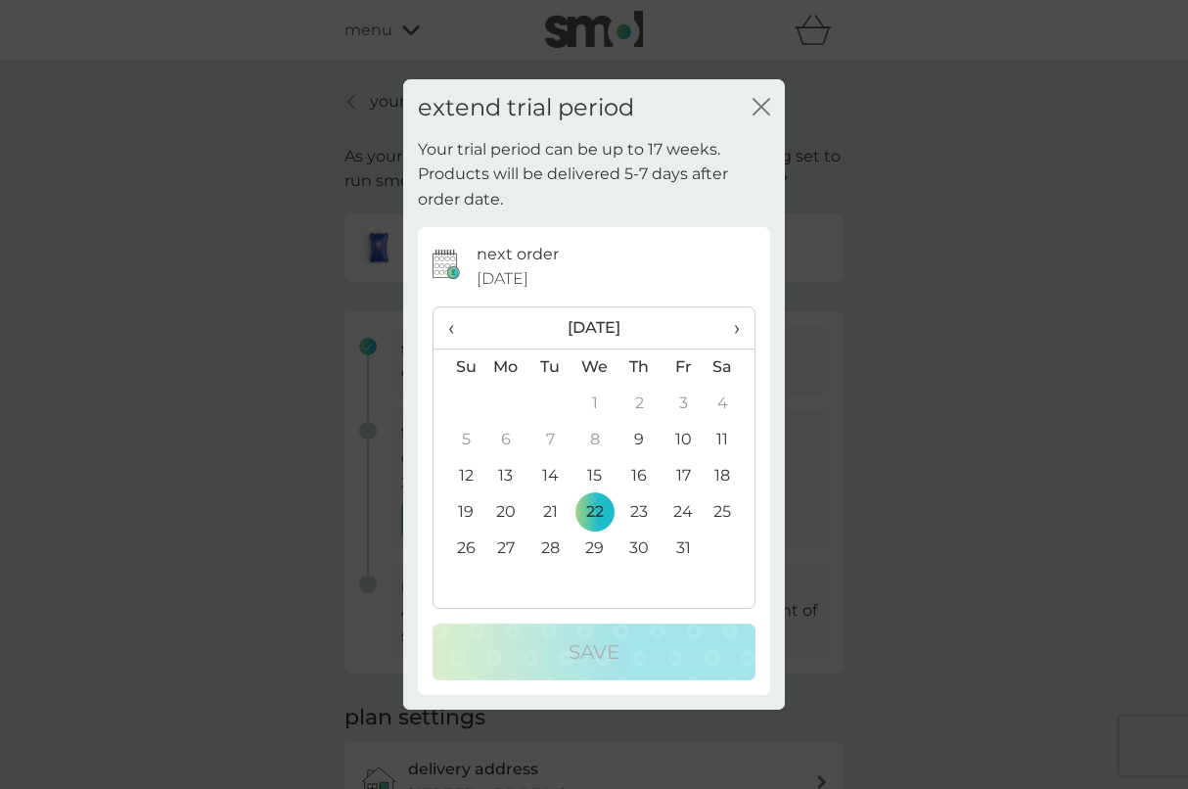
click at [727, 325] on span "›" at bounding box center [730, 327] width 20 height 41
click at [682, 435] on td "7" at bounding box center [684, 440] width 44 height 36
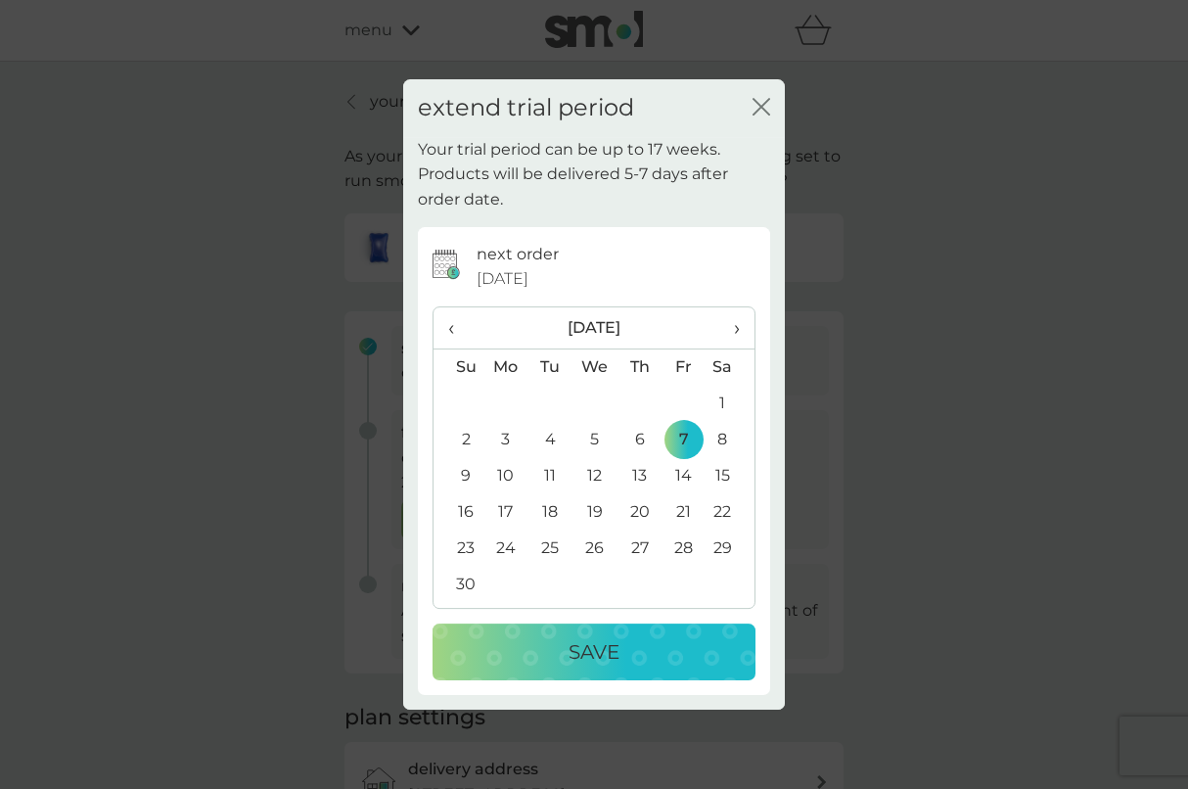
click at [633, 666] on button "Save" at bounding box center [594, 651] width 323 height 57
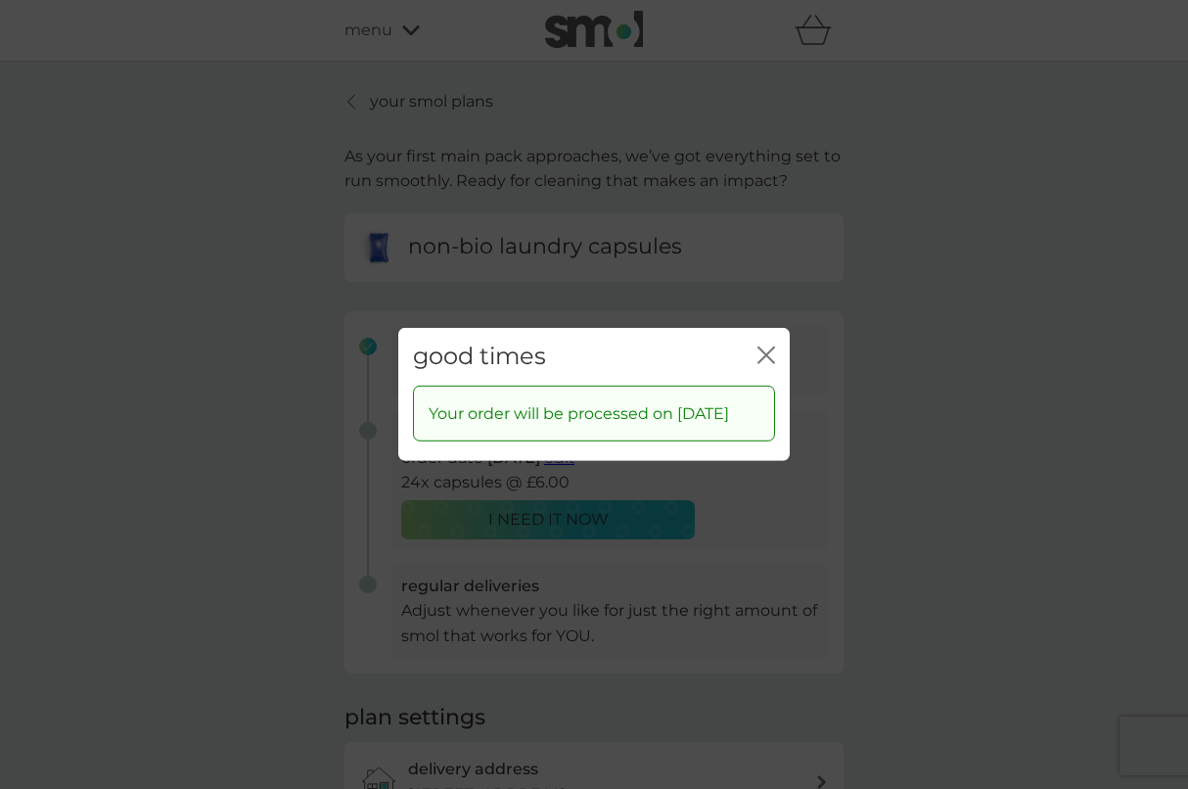
click at [768, 347] on icon "close" at bounding box center [770, 355] width 8 height 16
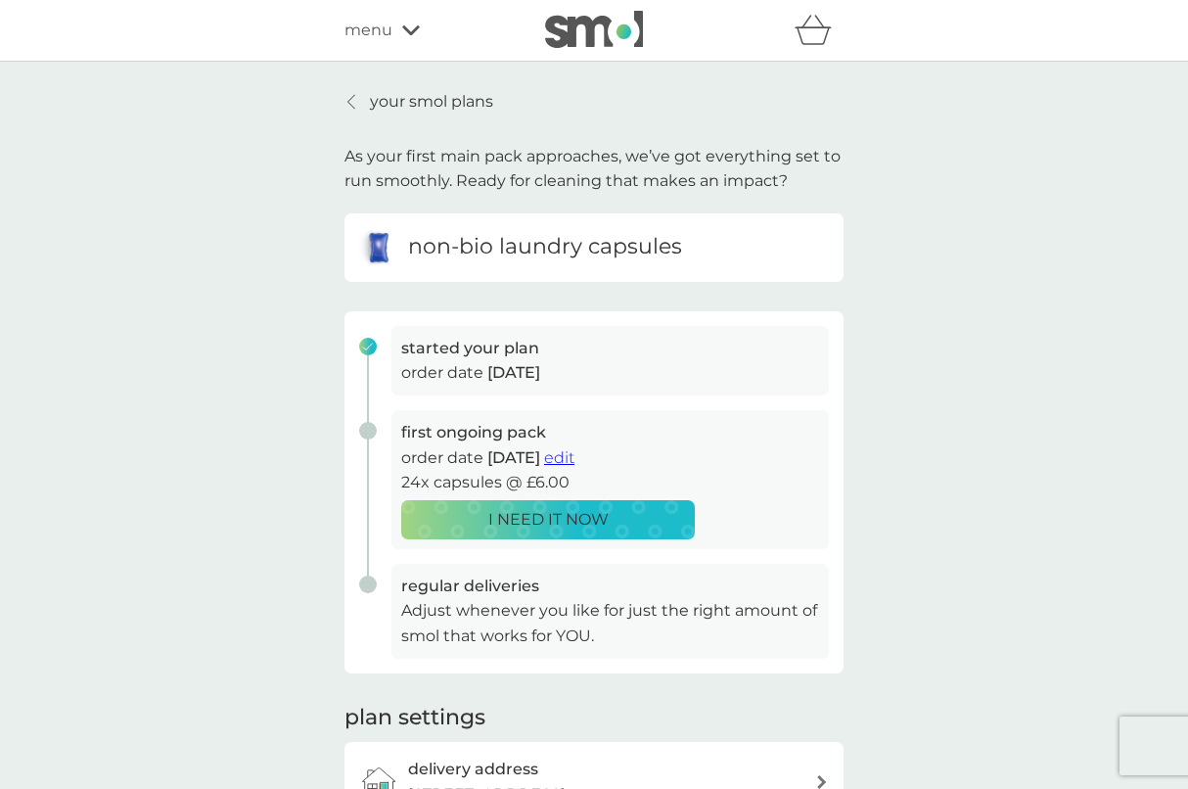
click at [406, 99] on p "your smol plans" at bounding box center [431, 101] width 123 height 25
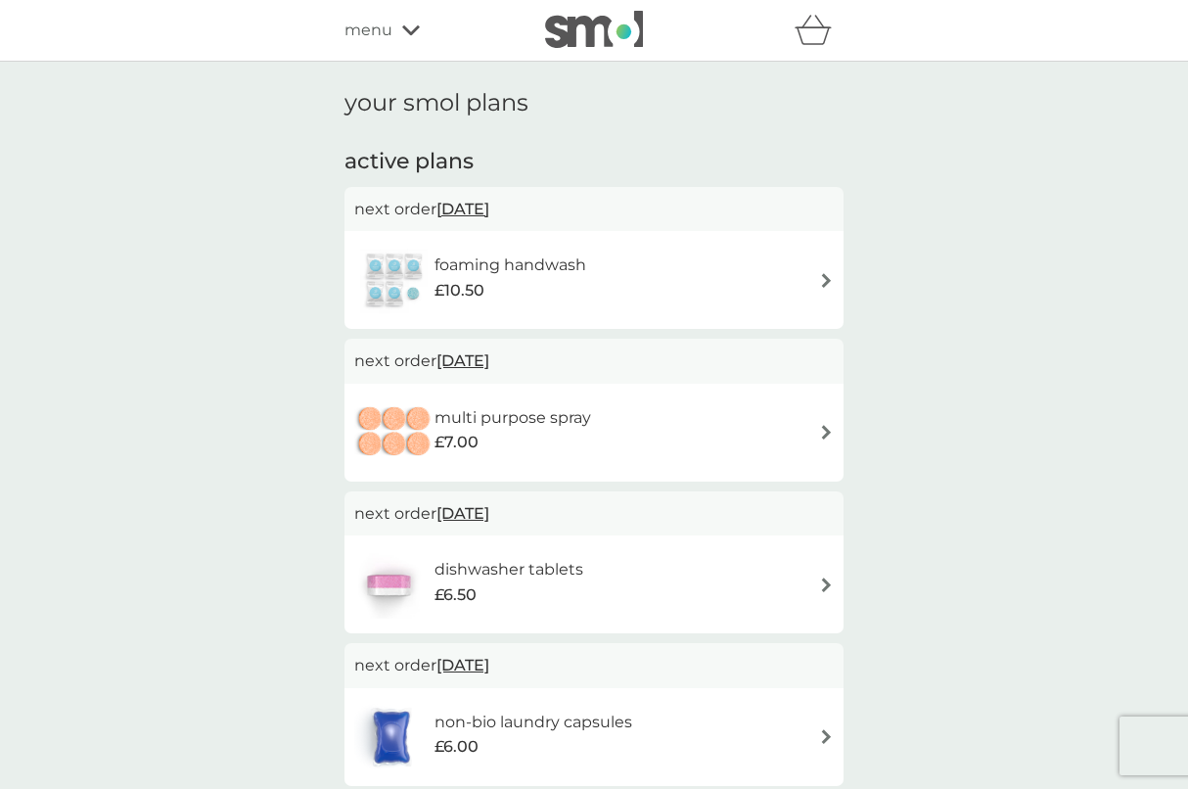
click at [489, 208] on span "22 Oct 2025" at bounding box center [463, 209] width 53 height 38
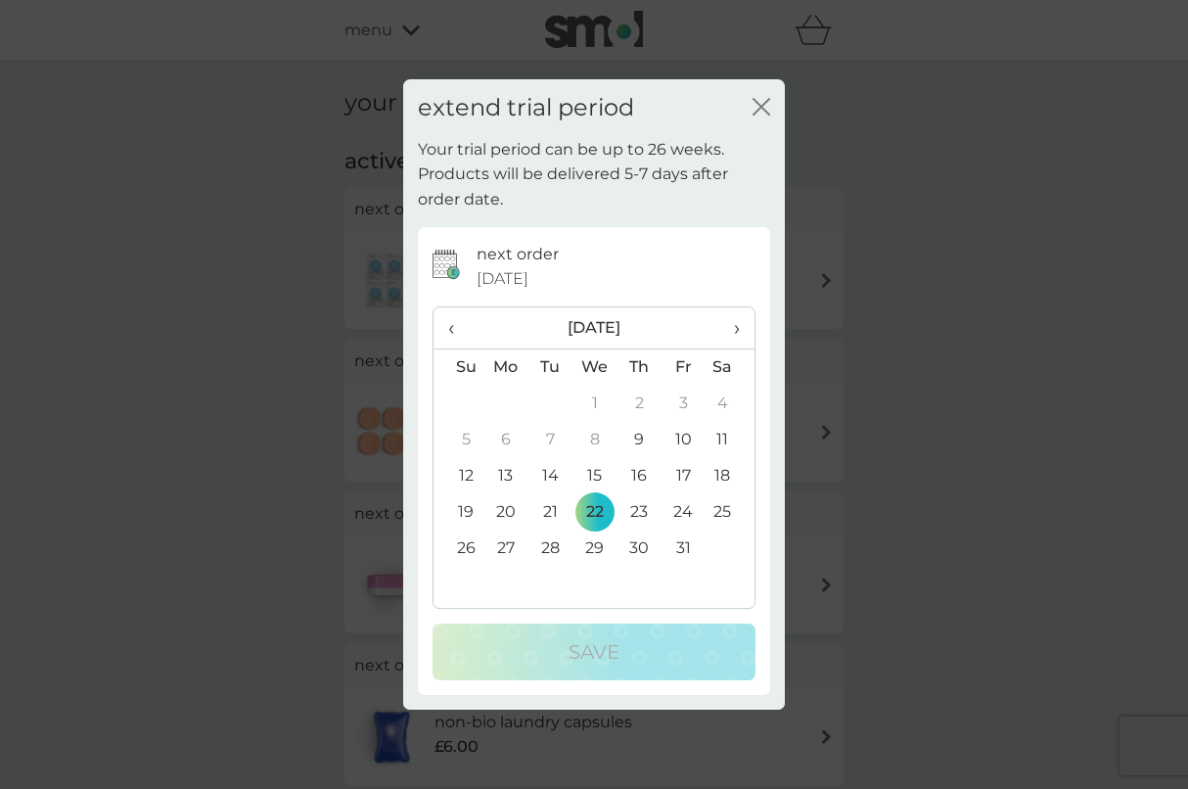
click at [732, 329] on span "›" at bounding box center [730, 327] width 20 height 41
click at [454, 326] on span "‹" at bounding box center [458, 327] width 21 height 41
click at [675, 440] on td "7" at bounding box center [684, 440] width 44 height 36
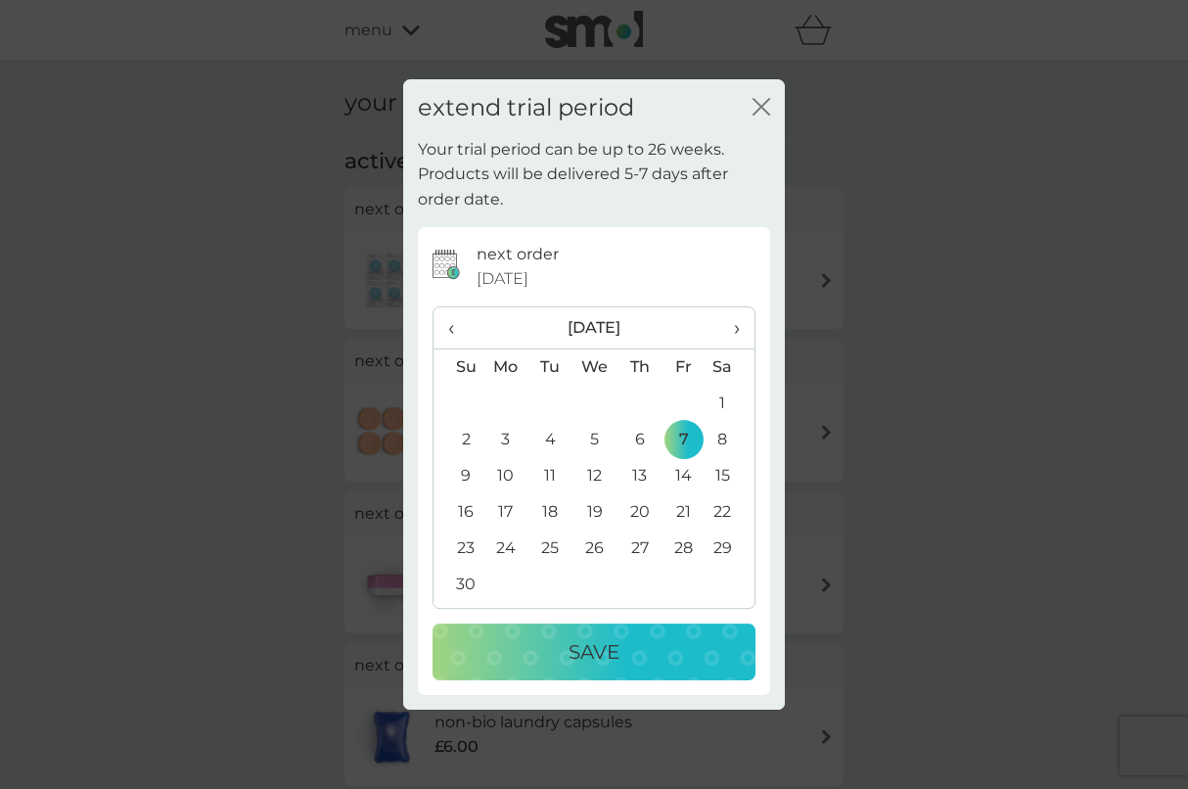
click at [672, 642] on div "Save" at bounding box center [594, 651] width 284 height 31
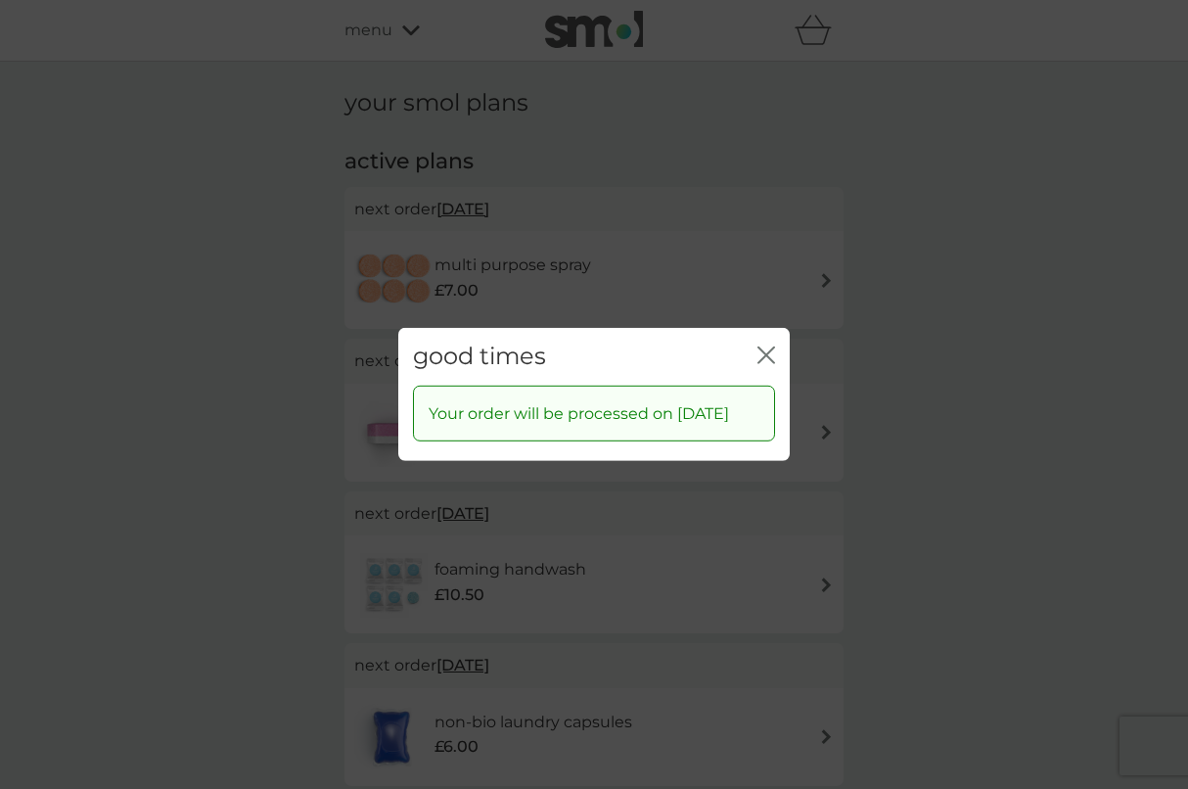
click at [761, 346] on icon "close" at bounding box center [767, 355] width 18 height 18
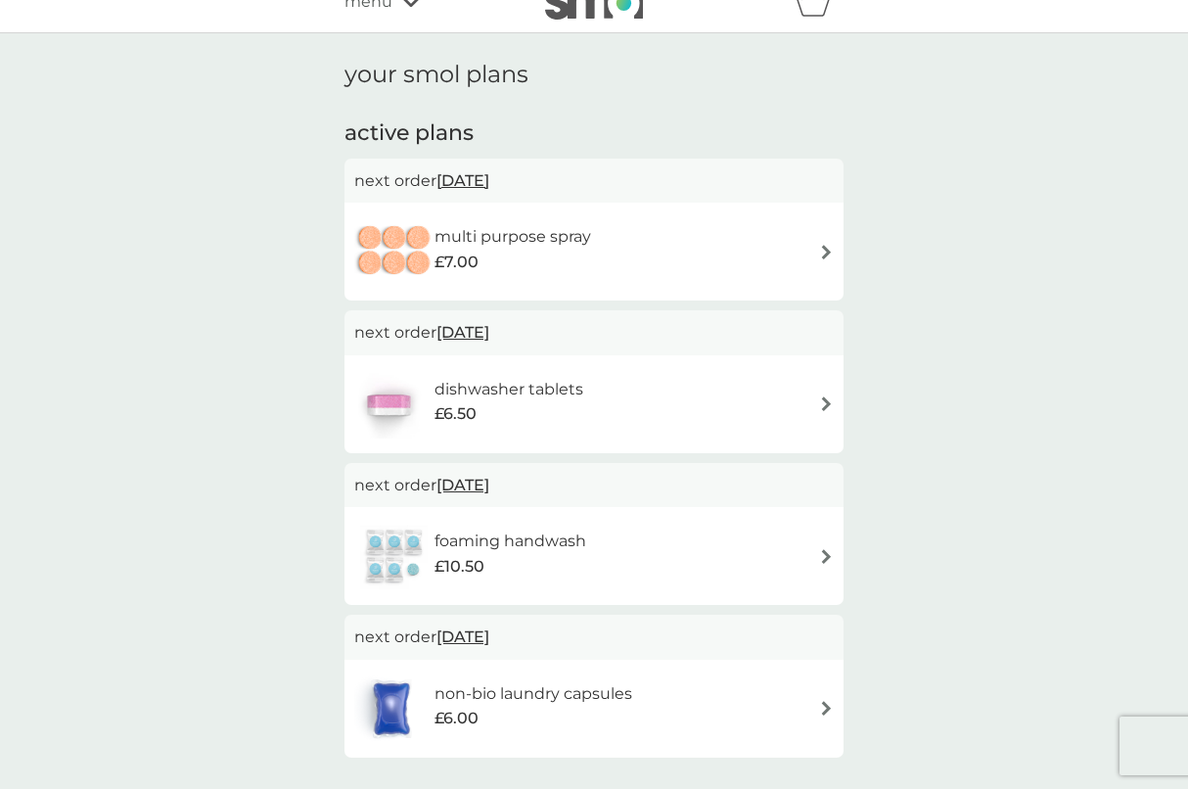
scroll to position [57, 0]
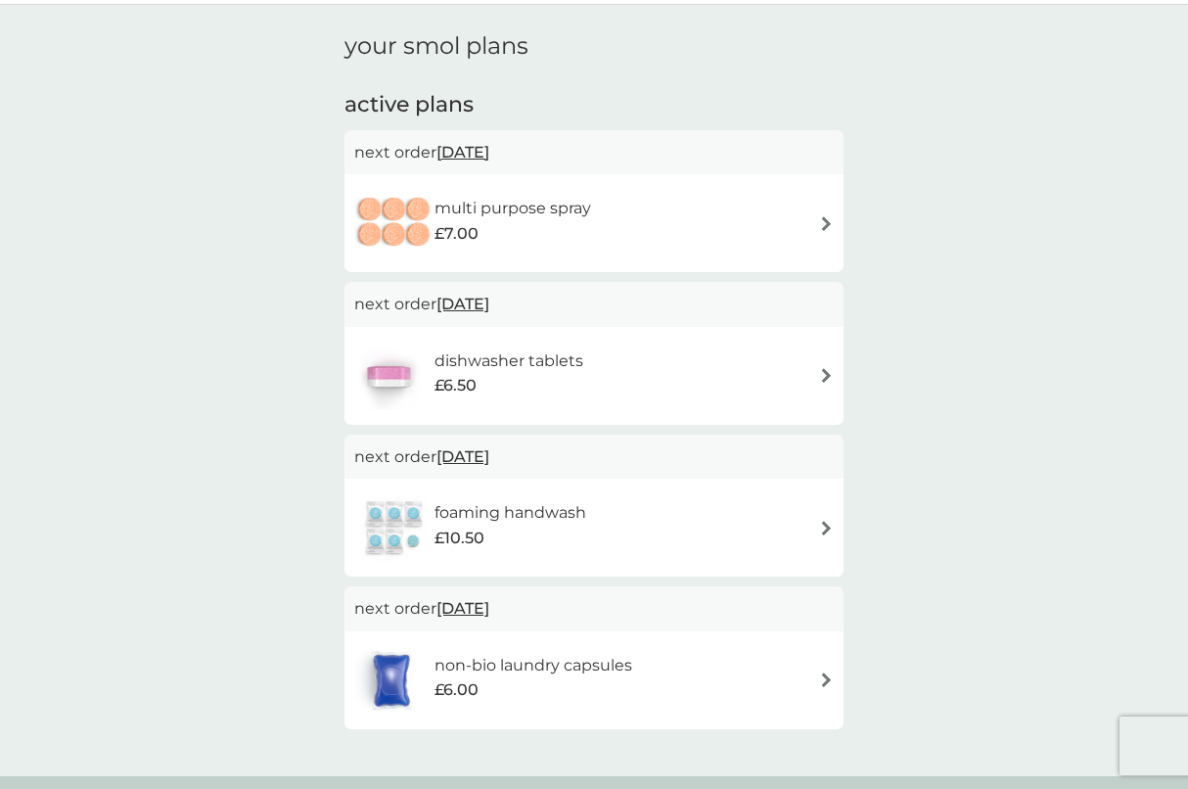
click at [482, 147] on span "22 Oct 2025" at bounding box center [463, 152] width 53 height 38
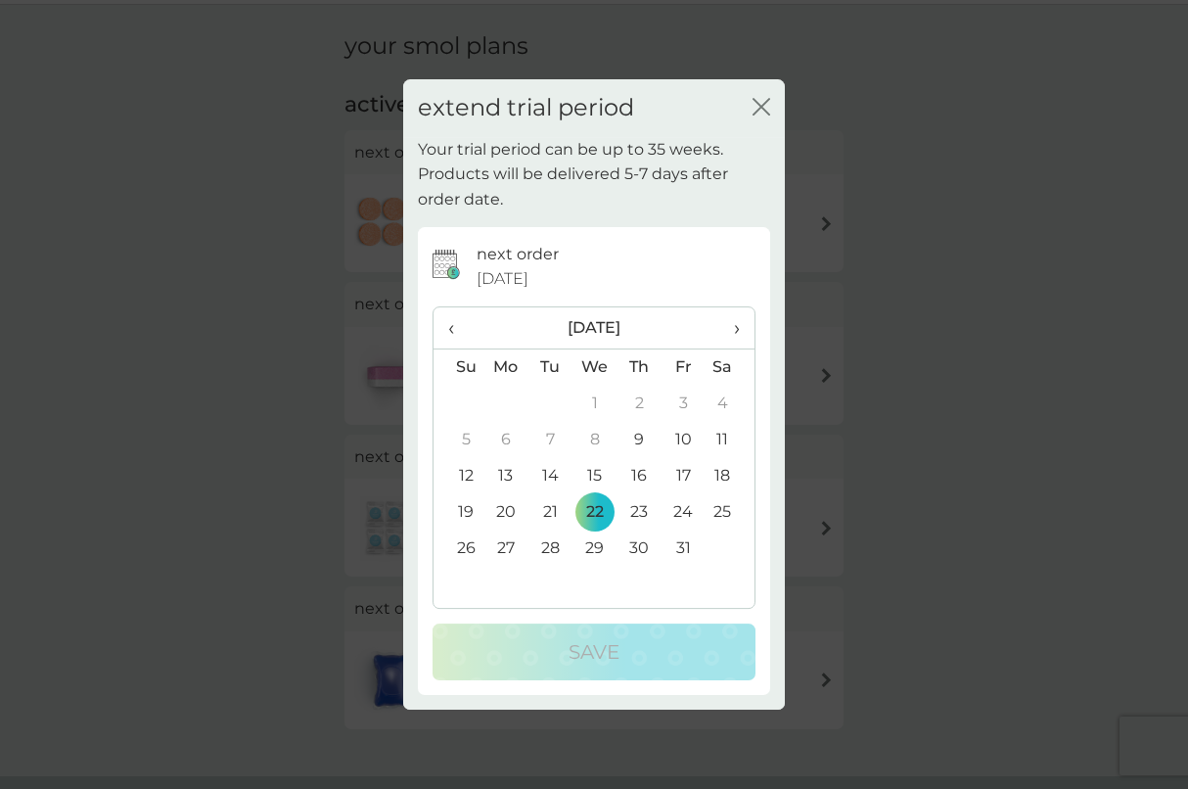
click at [734, 326] on span "›" at bounding box center [730, 327] width 20 height 41
drag, startPoint x: 680, startPoint y: 438, endPoint x: 705, endPoint y: 475, distance: 43.7
click at [706, 476] on tbody "26 27 28 29 30 31 1 2 3 4 5 6 7 8 9 10 11 12 13 14 15 16 17 18 19 20 21 22 23 2…" at bounding box center [594, 494] width 321 height 217
click at [685, 439] on td "7" at bounding box center [684, 440] width 44 height 36
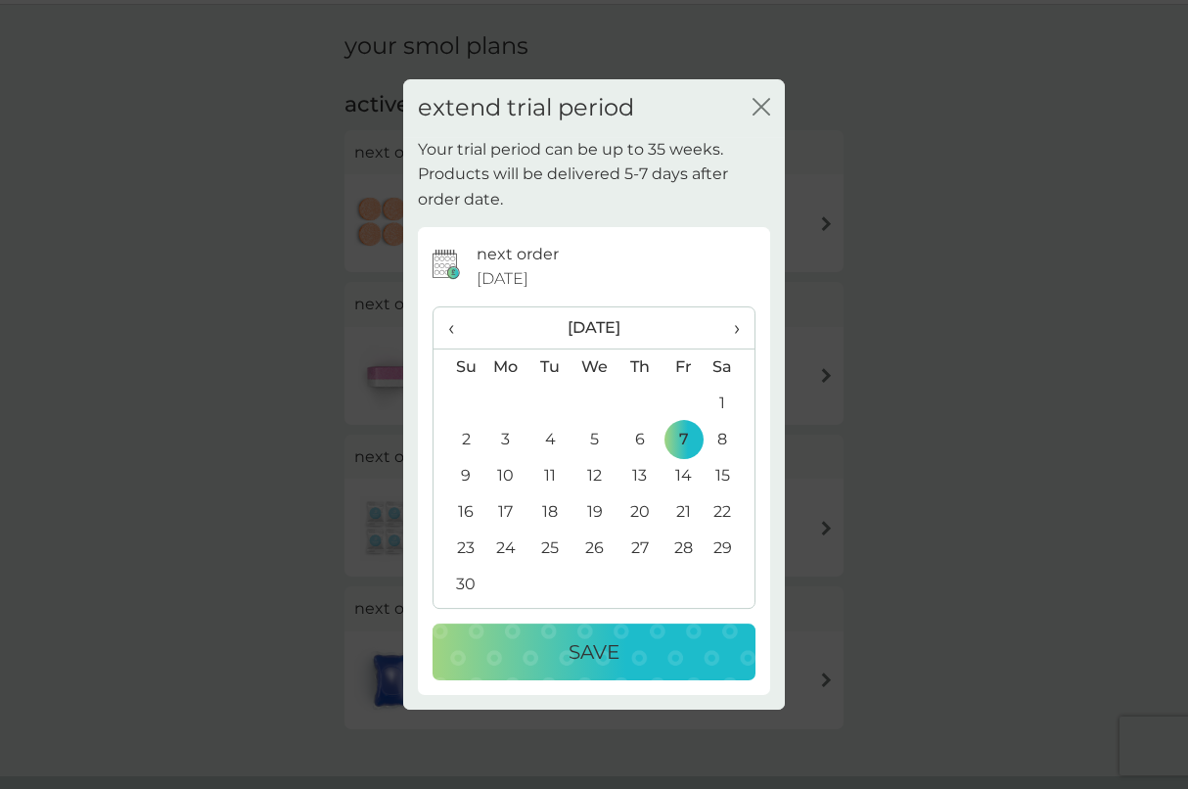
click at [625, 651] on div "Save" at bounding box center [594, 651] width 284 height 31
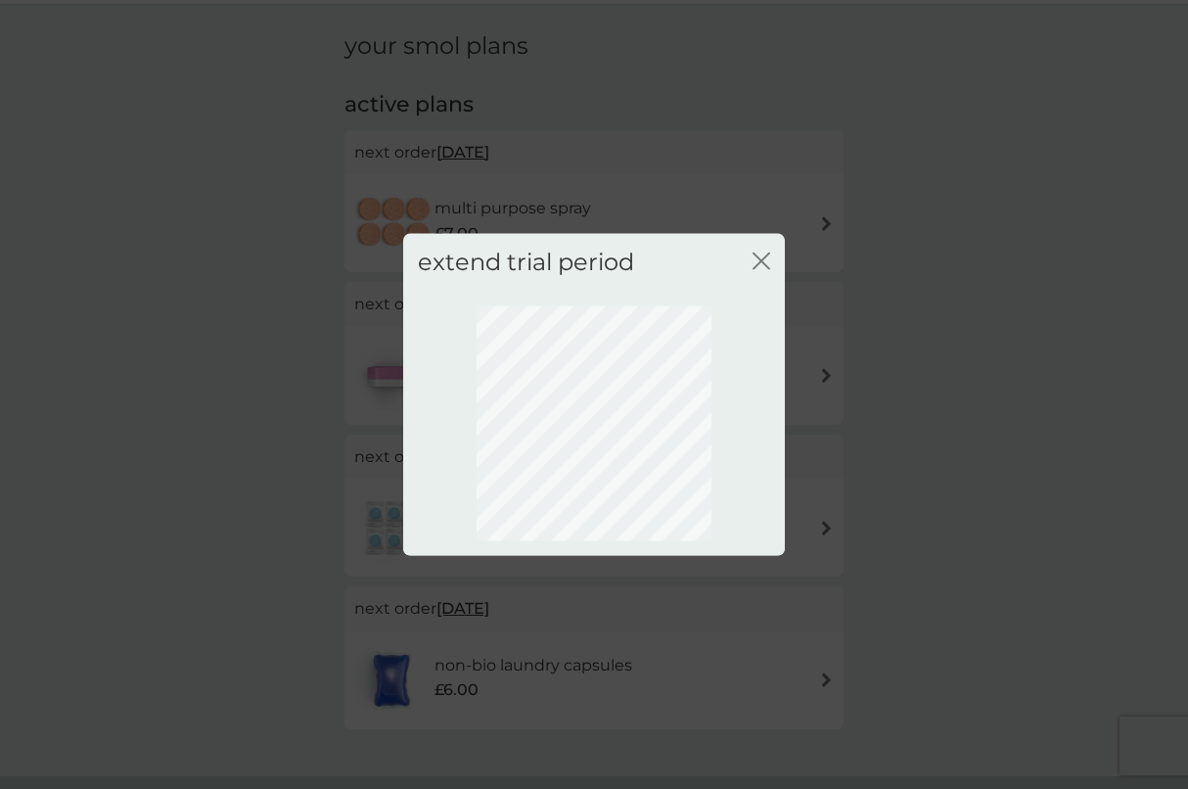
scroll to position [30, 0]
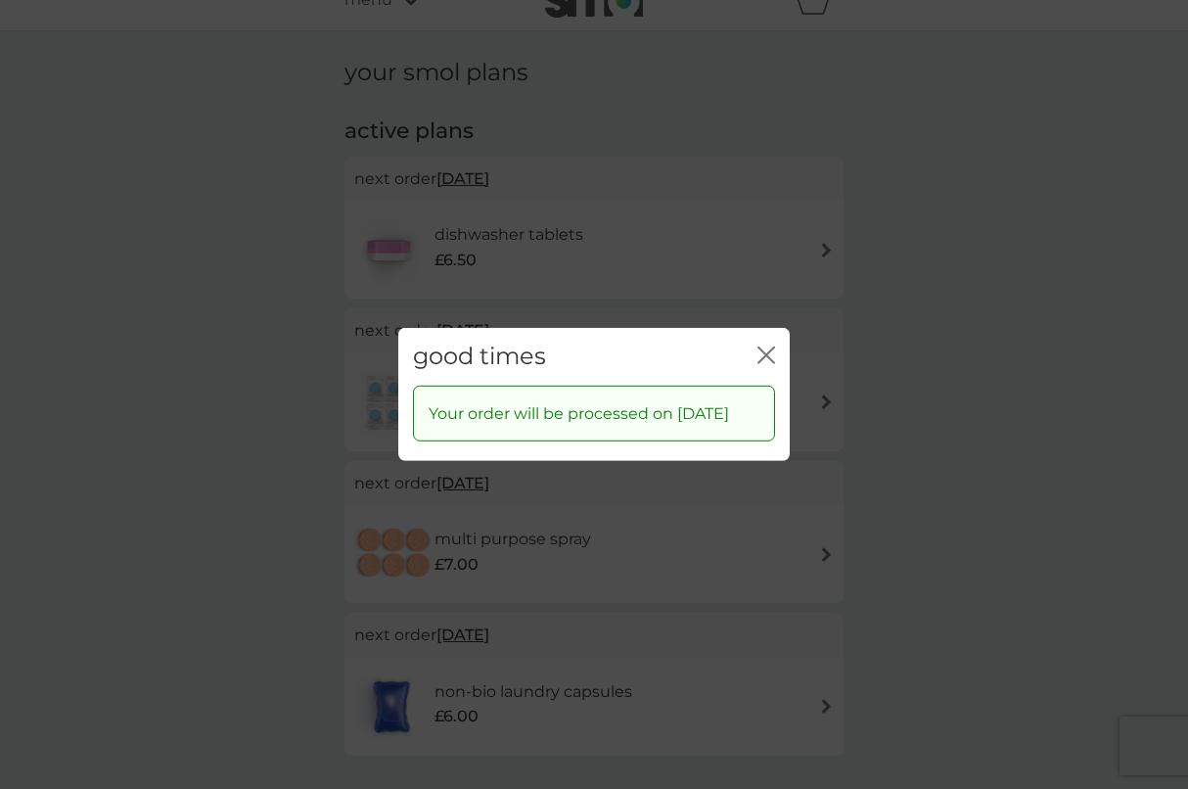
click at [766, 347] on icon "close" at bounding box center [770, 355] width 8 height 16
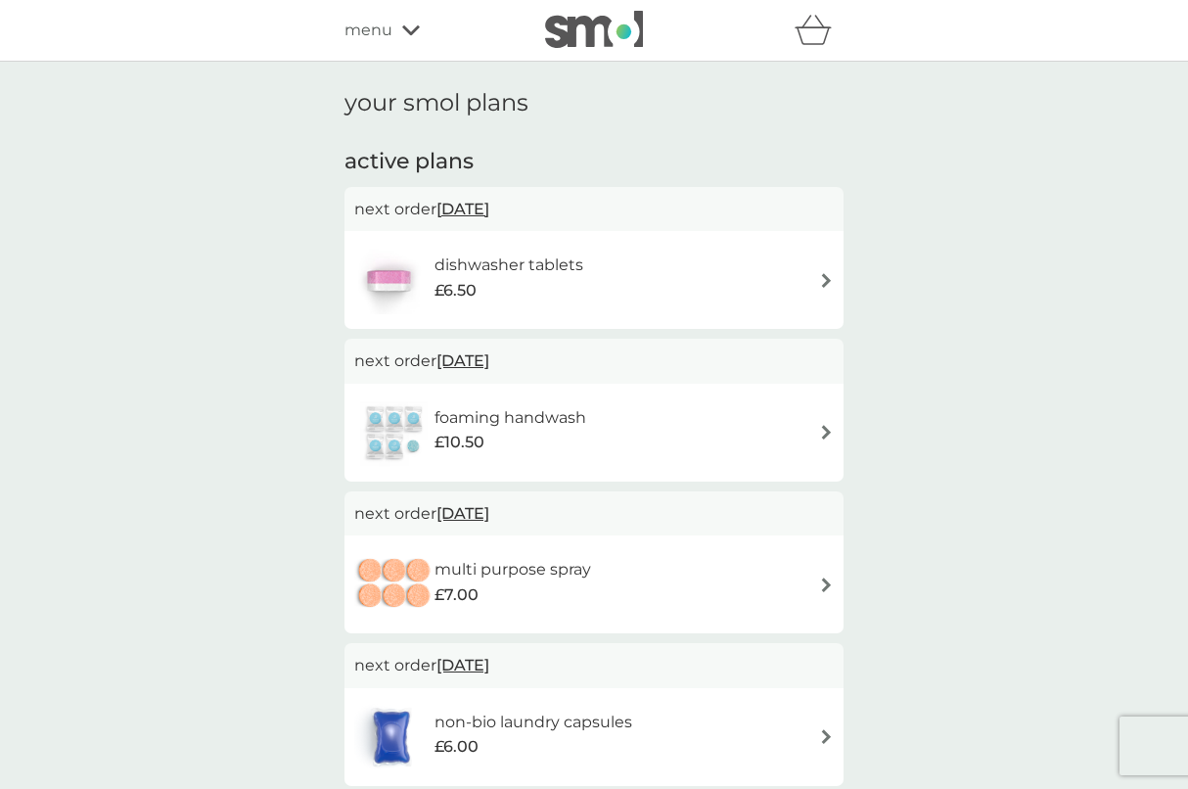
scroll to position [0, 0]
click at [372, 27] on span "menu" at bounding box center [369, 30] width 48 height 25
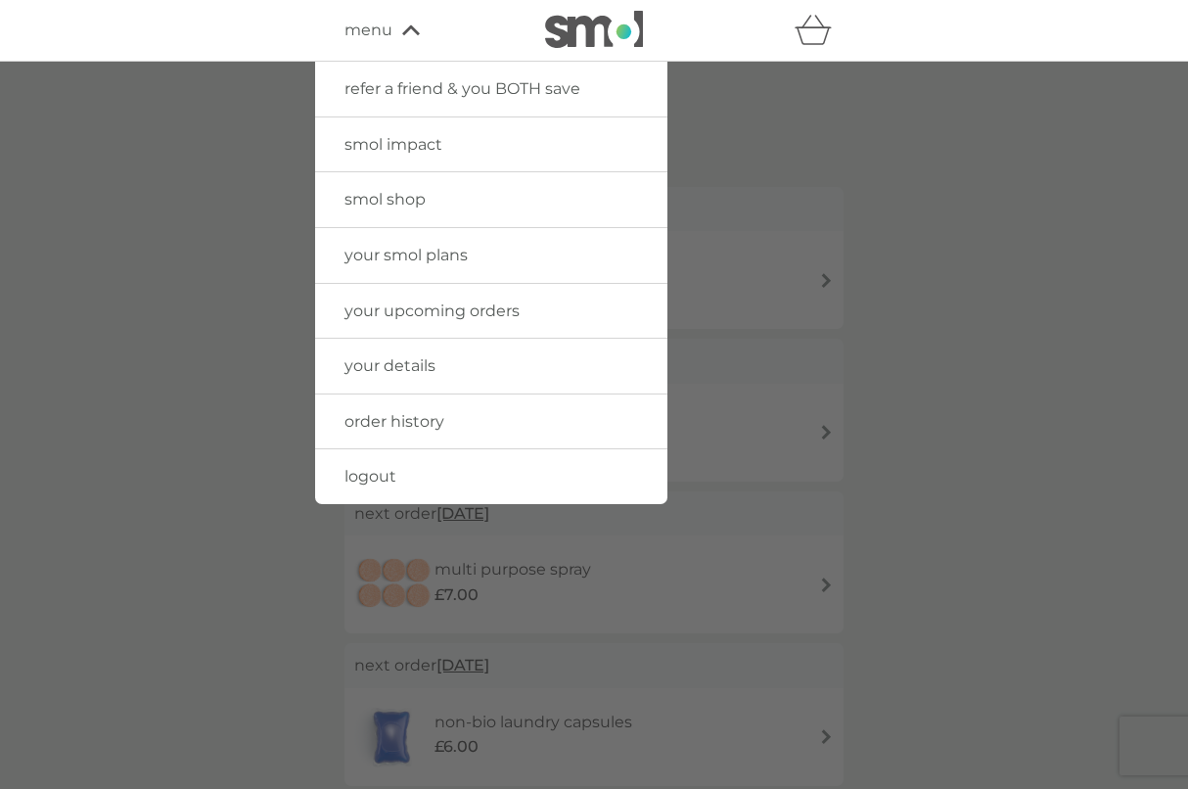
click at [407, 418] on span "order history" at bounding box center [395, 421] width 100 height 19
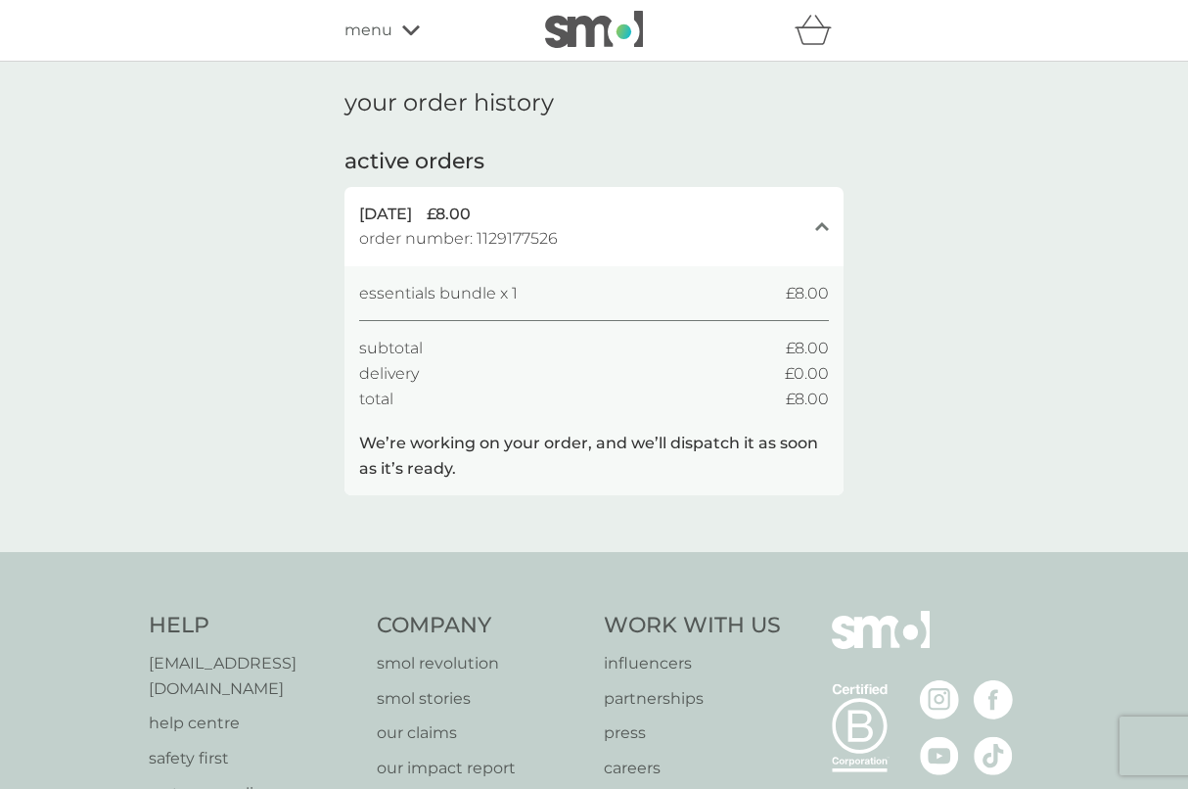
click at [616, 33] on img at bounding box center [594, 29] width 98 height 37
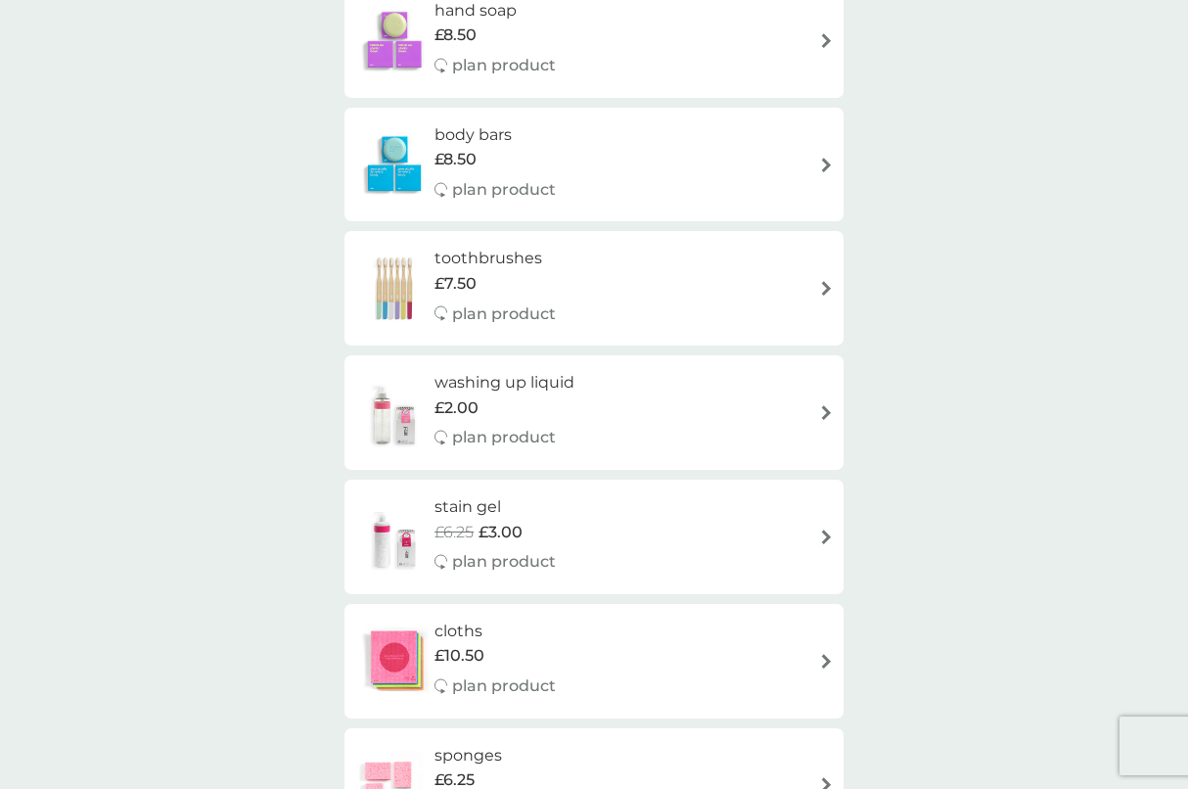
scroll to position [2596, 0]
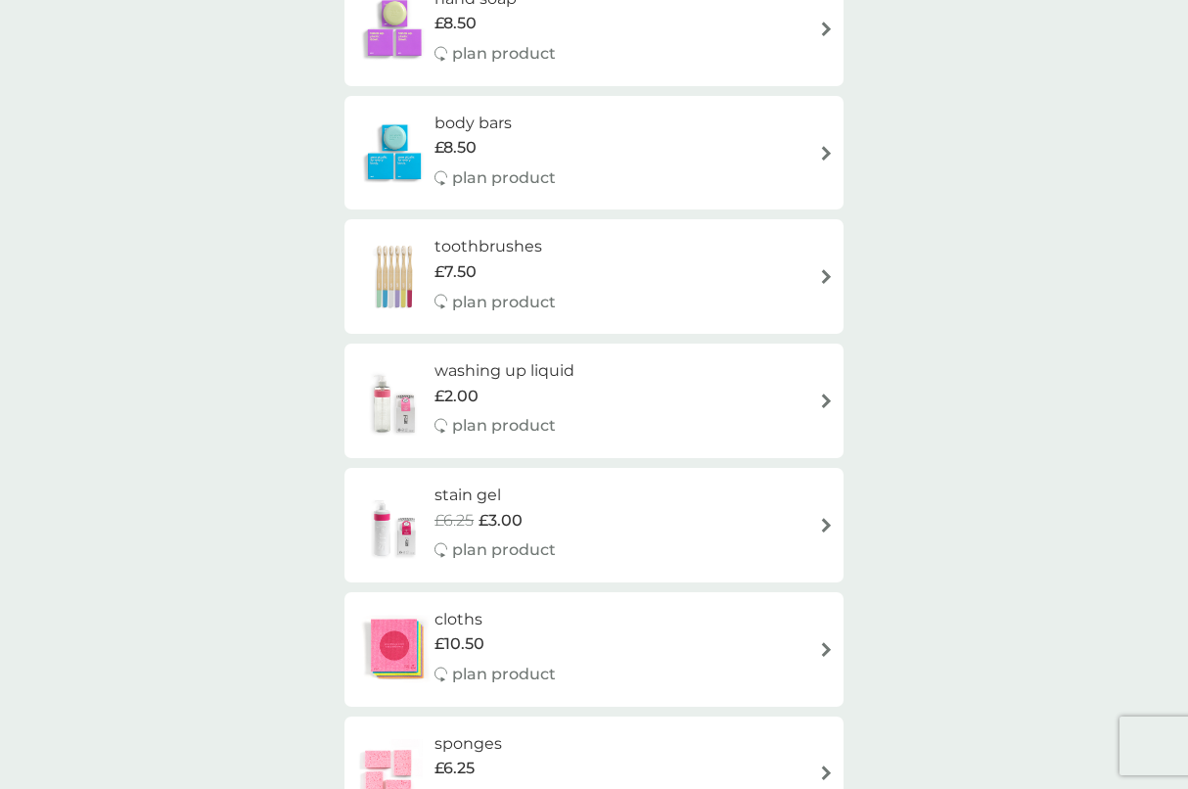
click at [705, 371] on div "washing up liquid £2.00 plan product" at bounding box center [594, 400] width 480 height 85
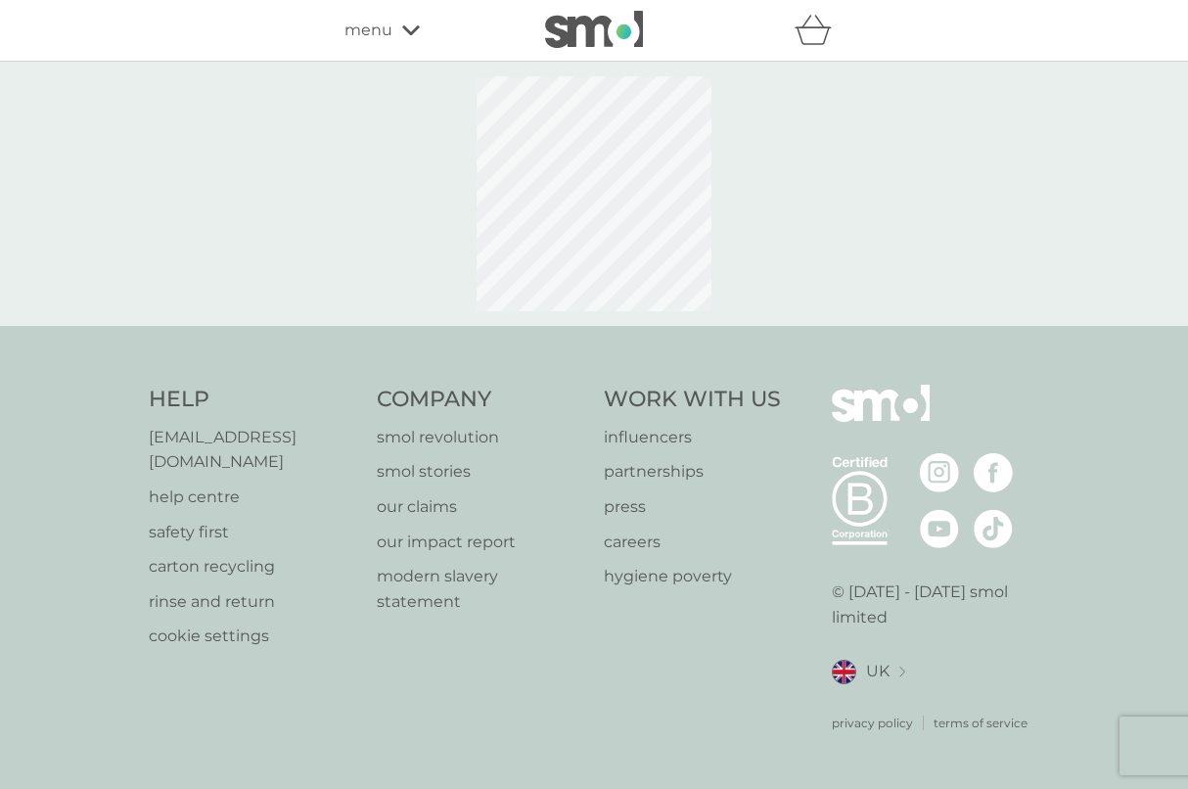
select select "112"
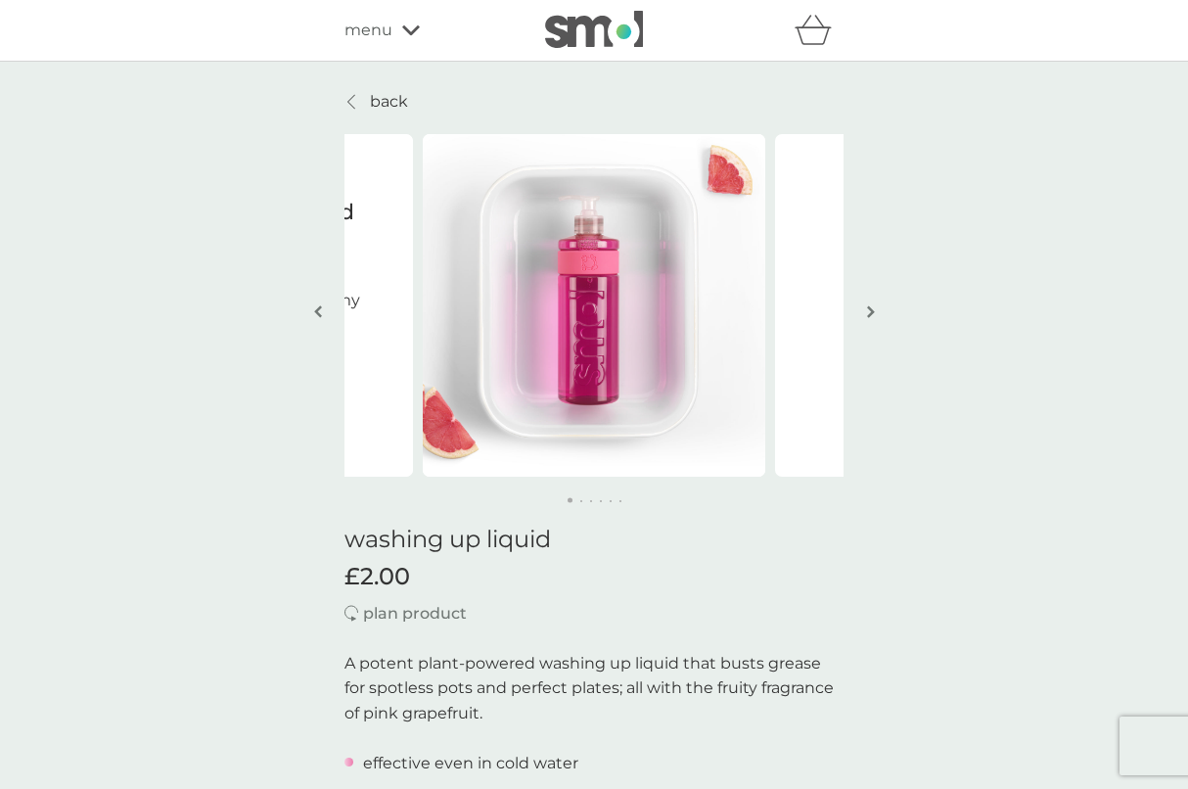
click at [870, 317] on img "button" at bounding box center [871, 311] width 8 height 15
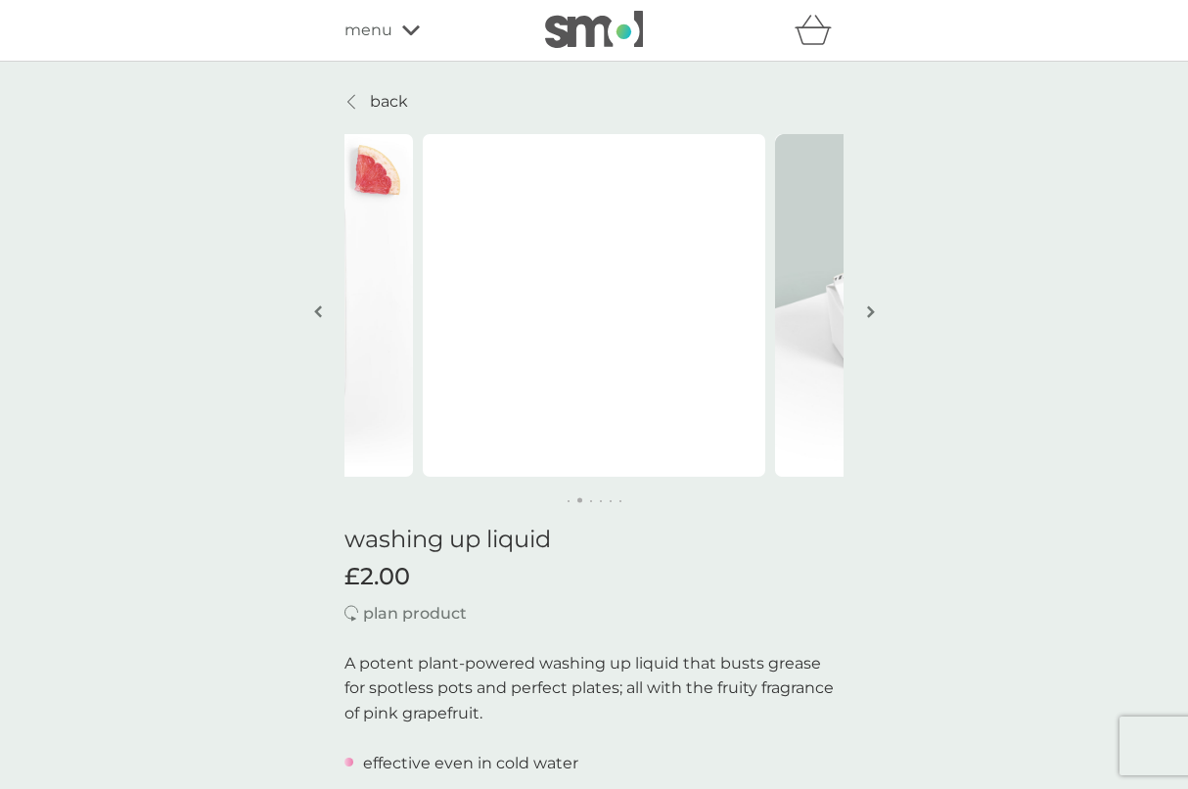
click at [870, 316] on img "button" at bounding box center [871, 311] width 8 height 15
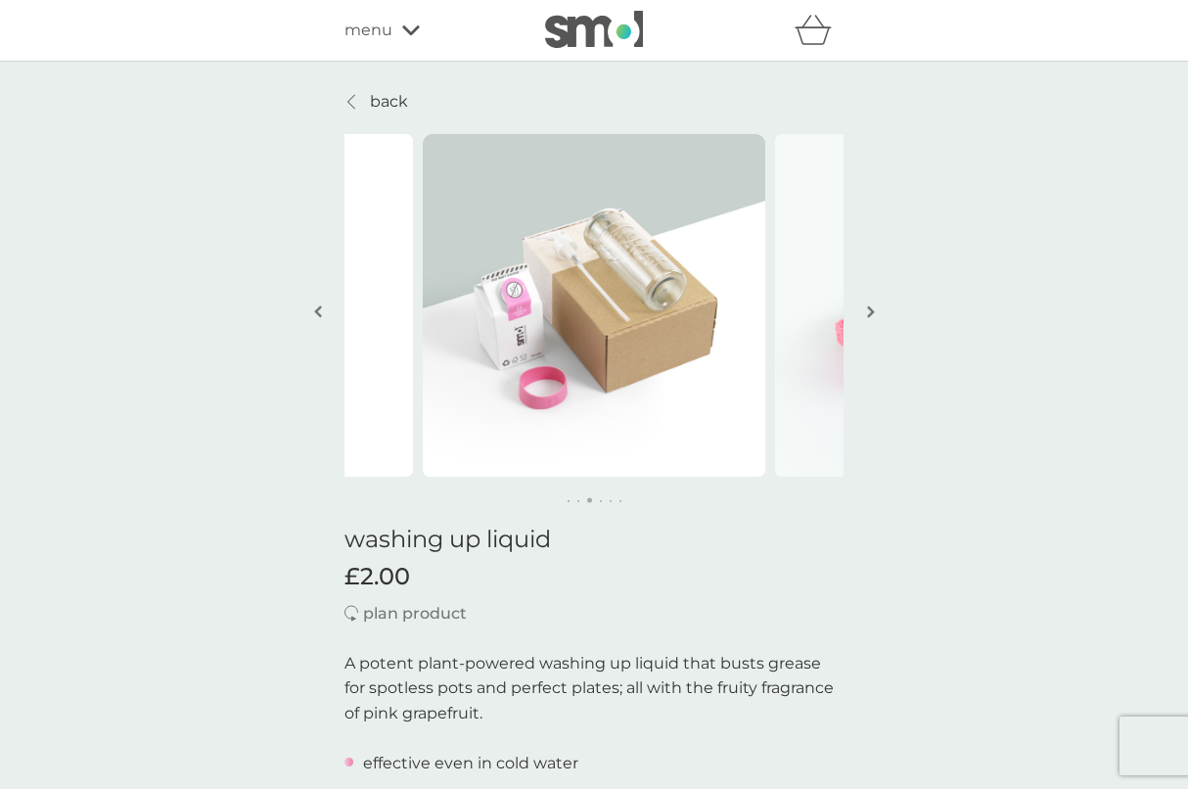
click at [868, 304] on img "button" at bounding box center [871, 311] width 8 height 15
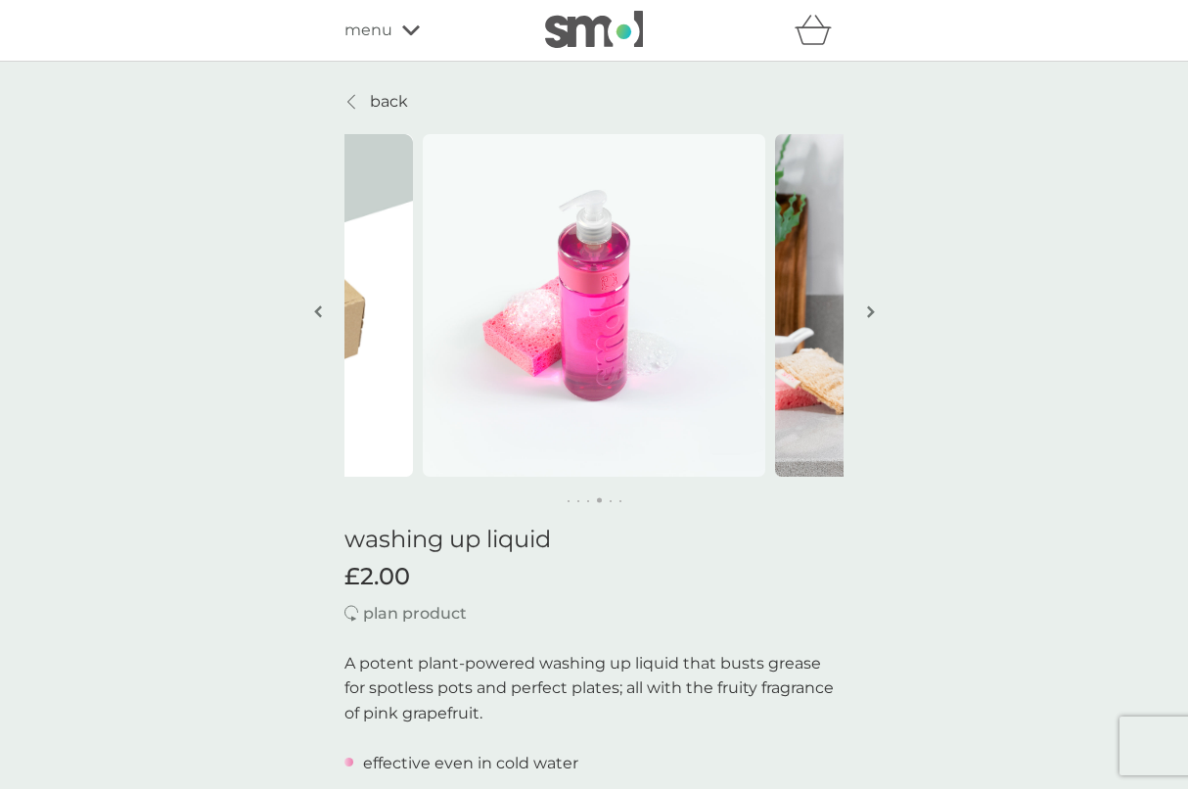
click at [868, 304] on img "button" at bounding box center [871, 311] width 8 height 15
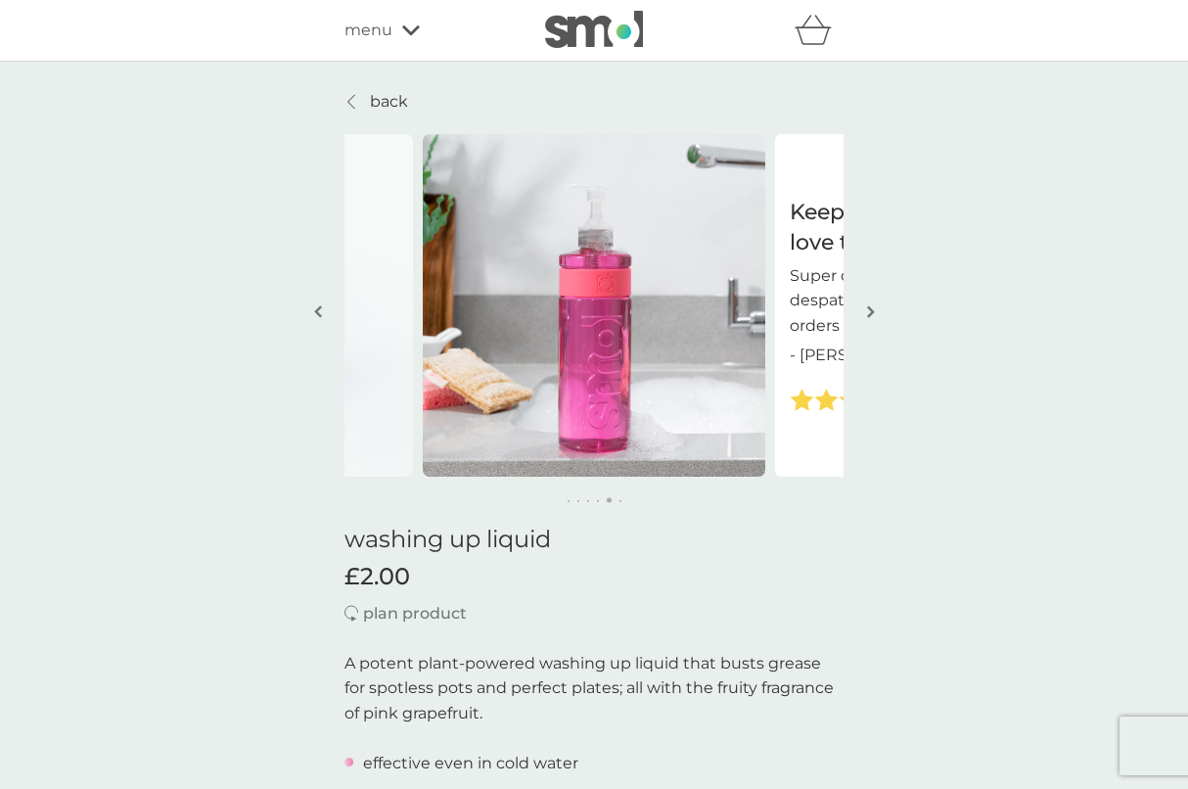
click at [617, 35] on img at bounding box center [594, 29] width 98 height 37
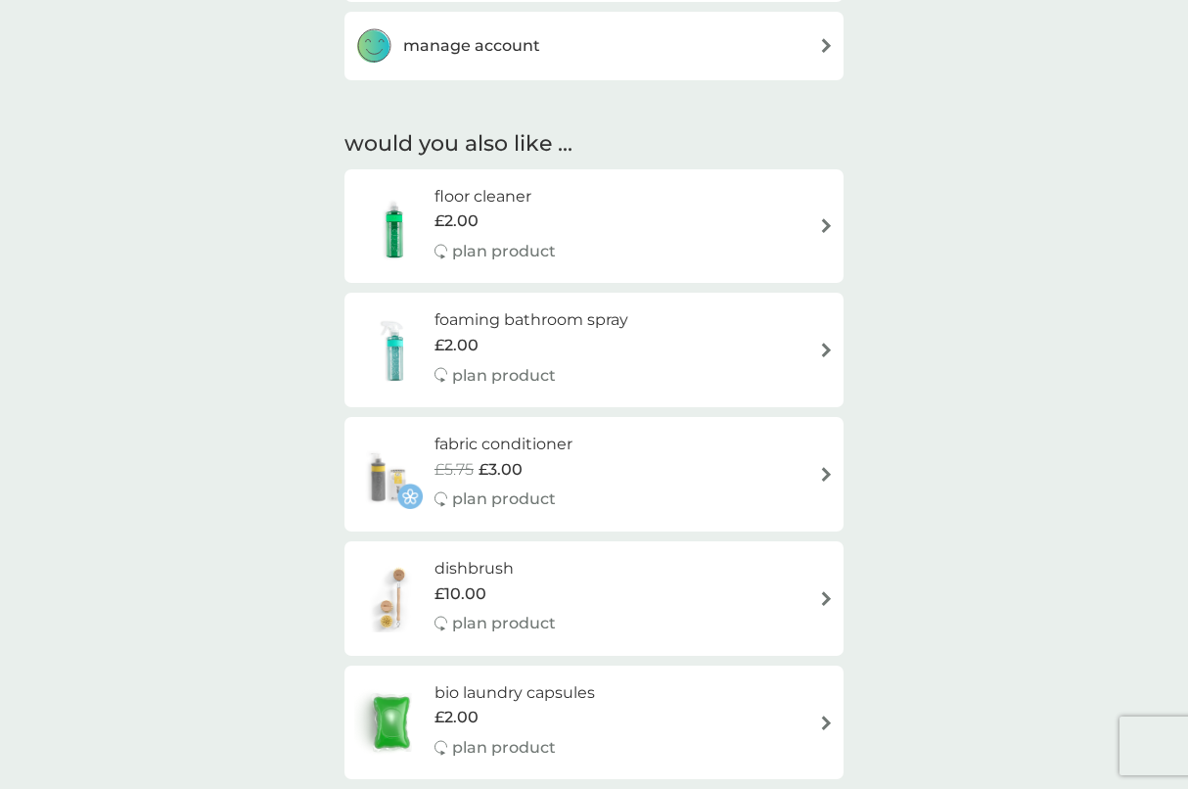
scroll to position [1305, 0]
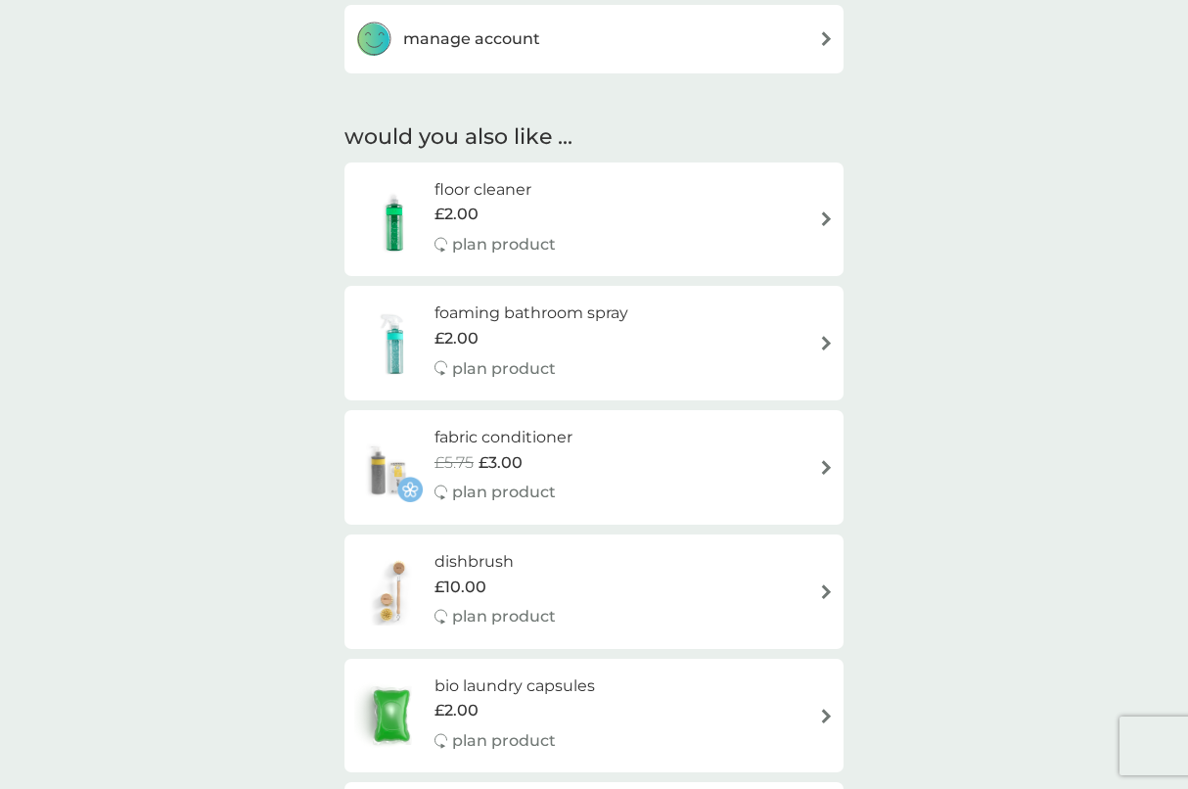
click at [656, 318] on div "foaming bathroom spray £2.00 plan product" at bounding box center [594, 342] width 480 height 85
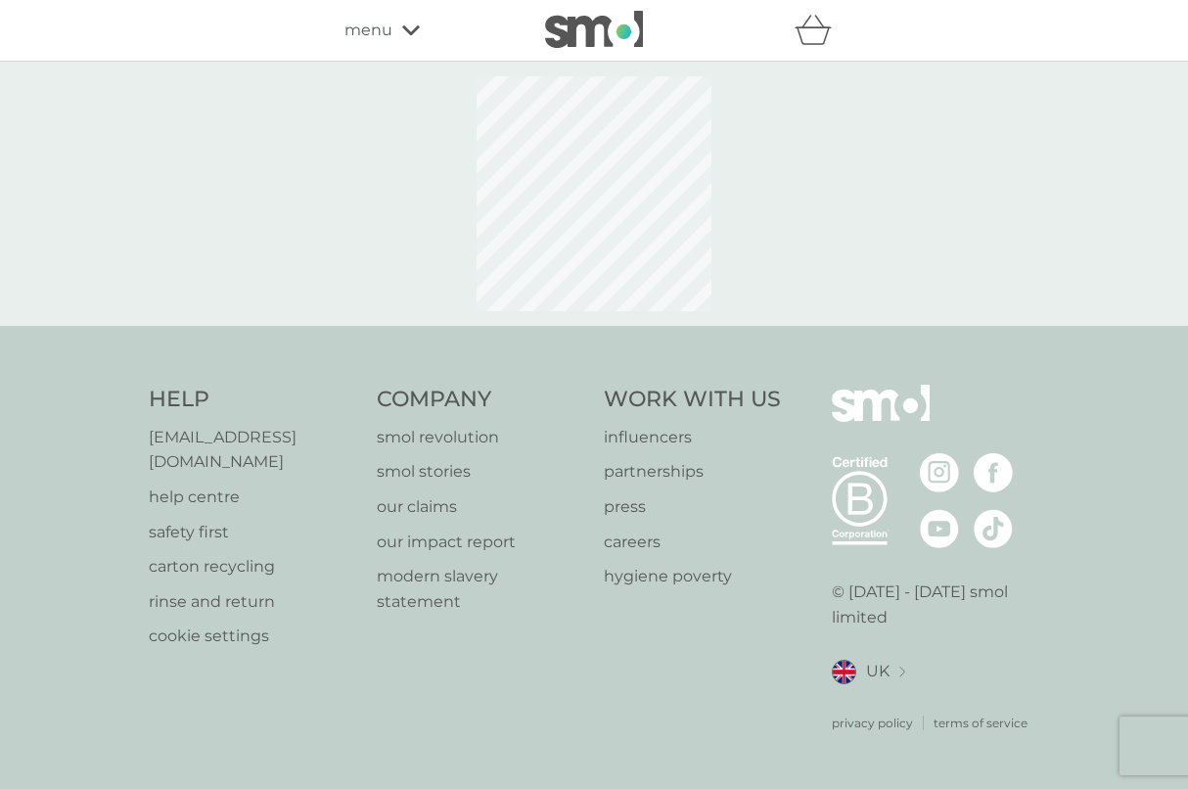
select select "182"
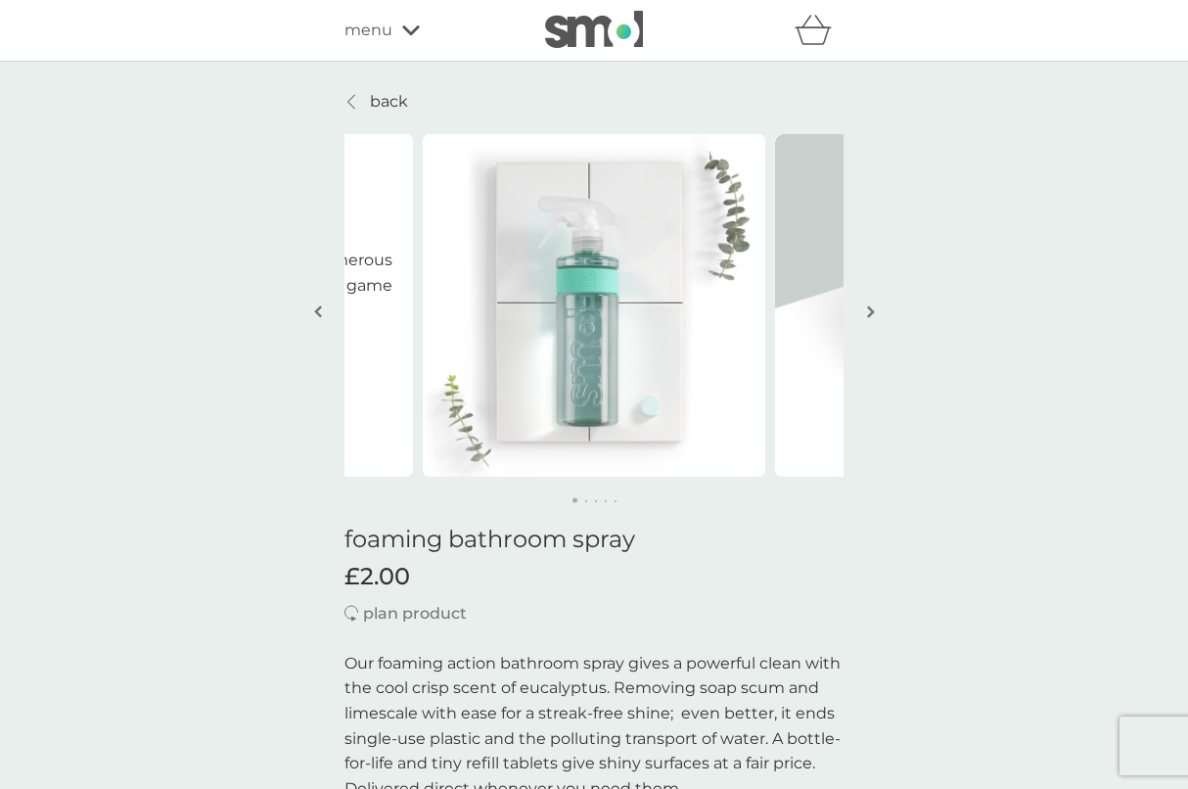
click at [863, 303] on button "button" at bounding box center [870, 313] width 15 height 98
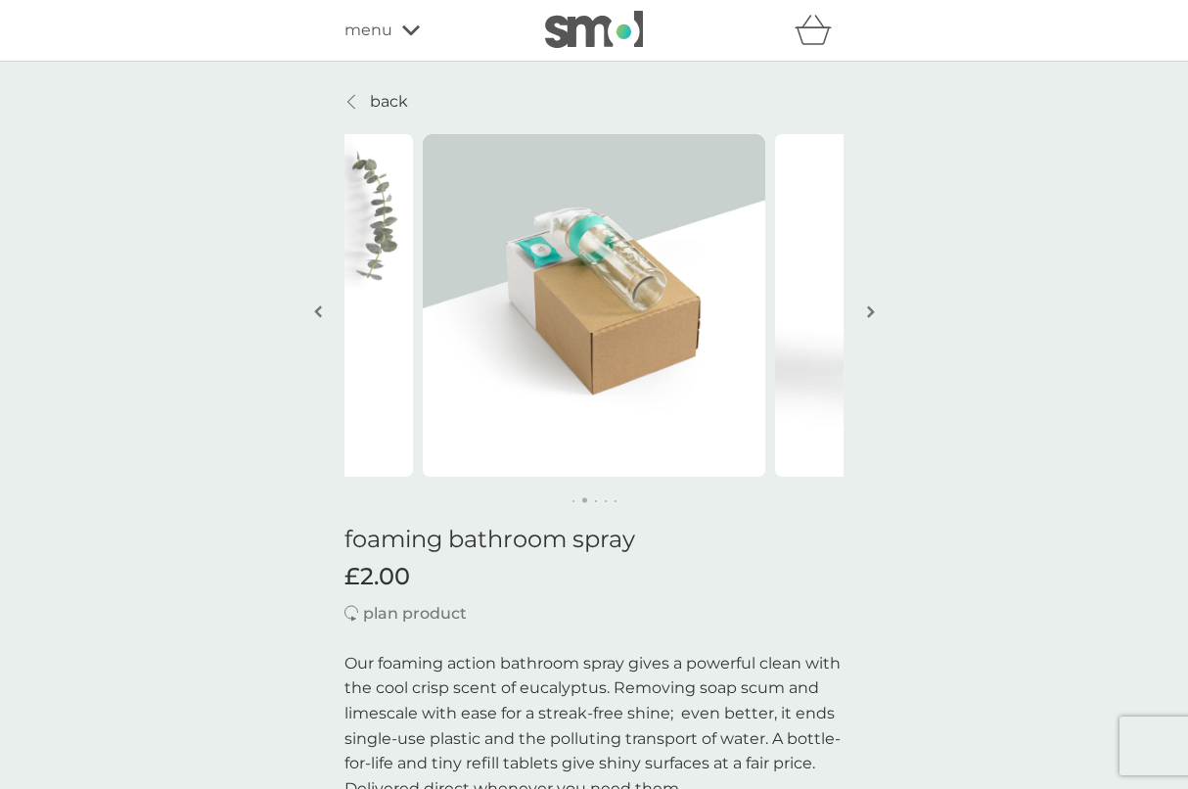
click at [864, 301] on button "button" at bounding box center [870, 313] width 15 height 98
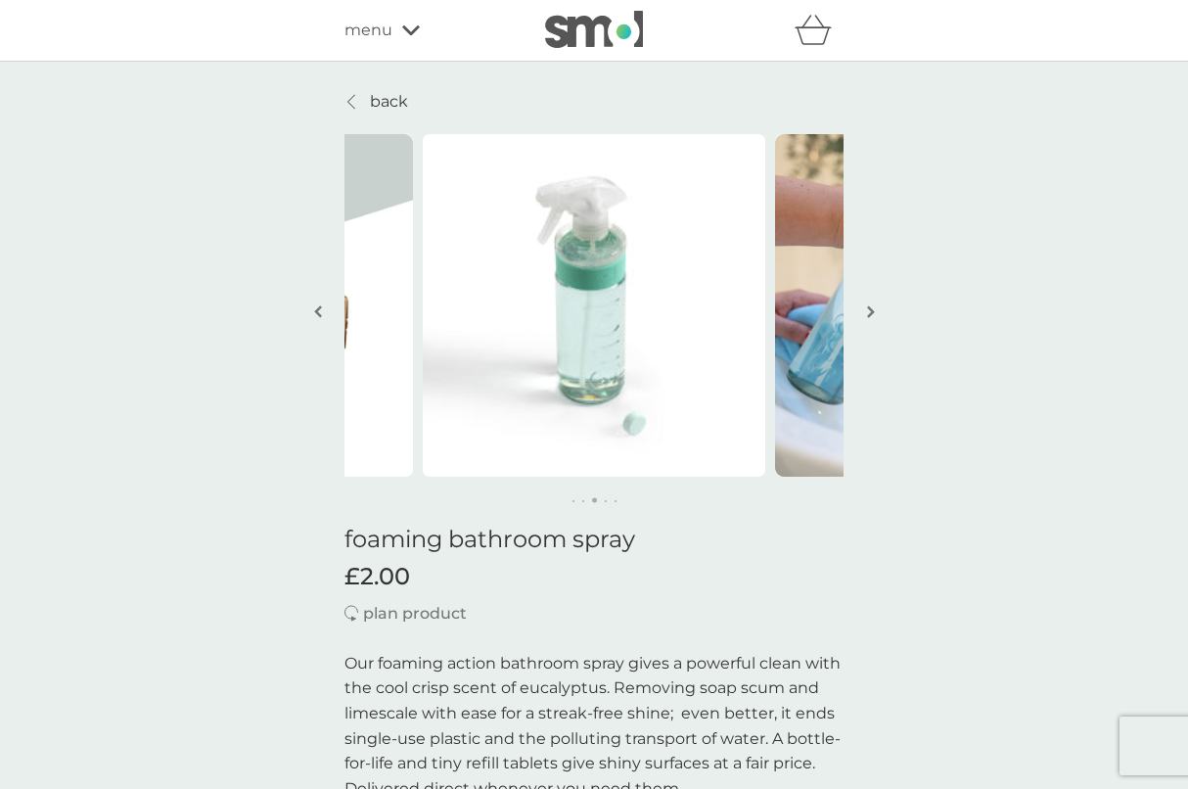
click at [561, 32] on img at bounding box center [594, 29] width 98 height 37
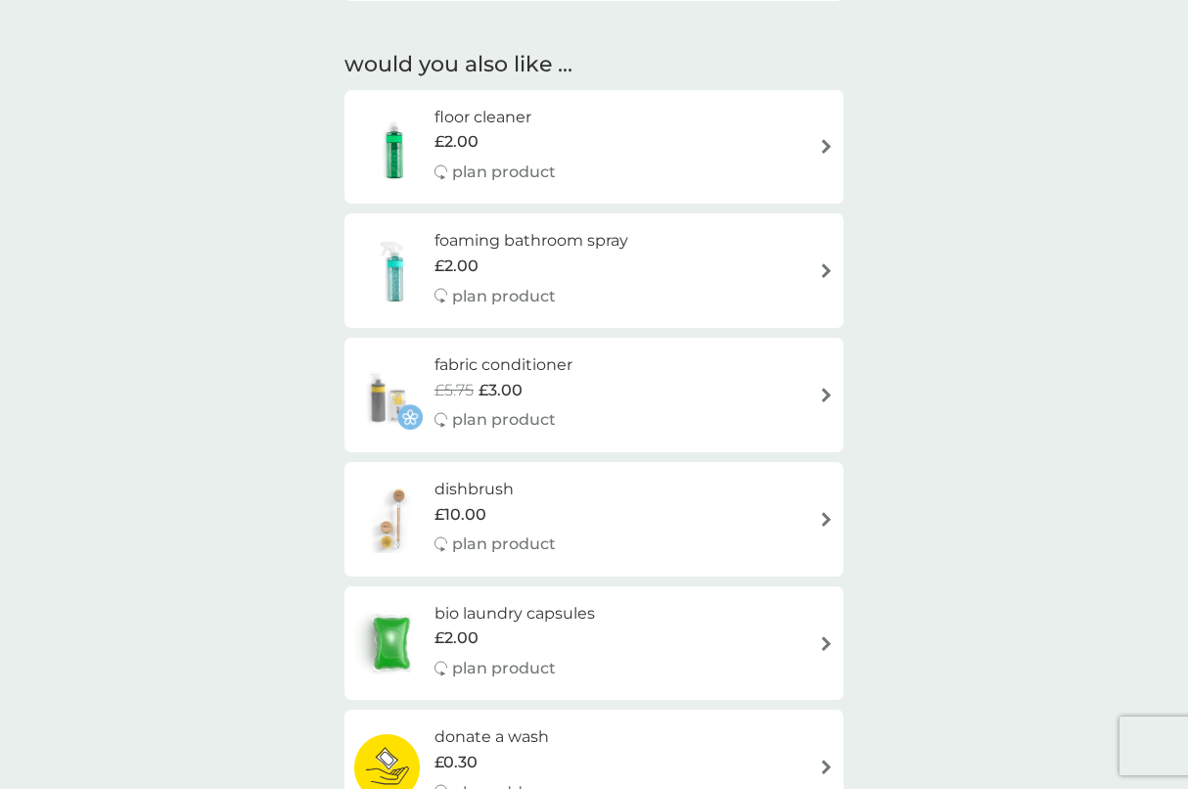
scroll to position [1384, 0]
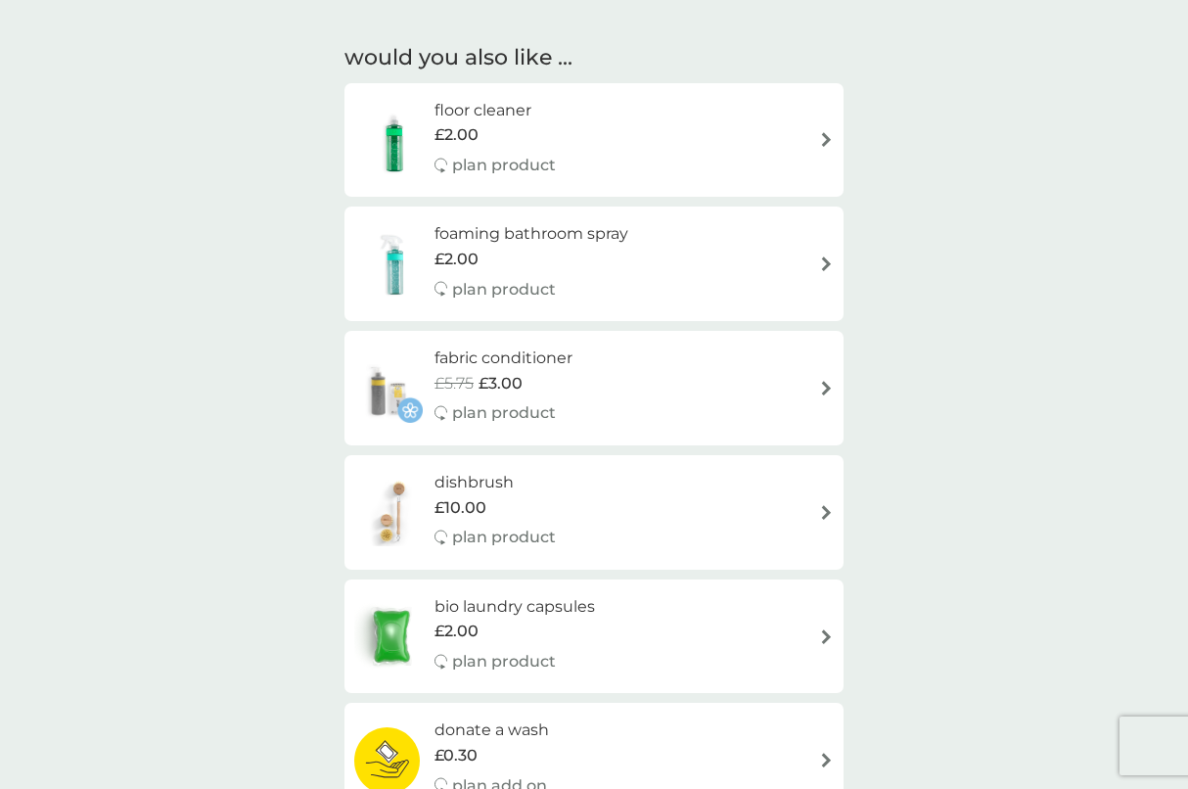
click at [595, 379] on div "fabric conditioner £5.75 £3.00 plan product" at bounding box center [594, 388] width 480 height 85
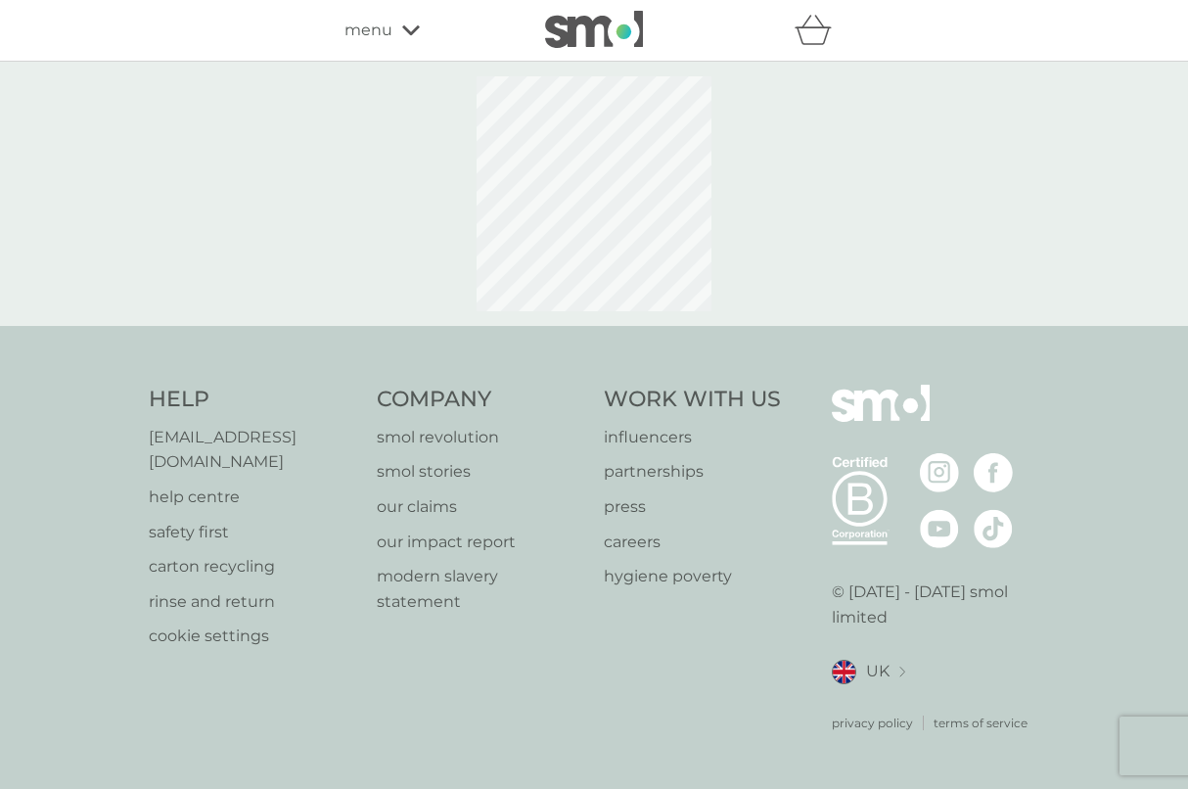
select select "182"
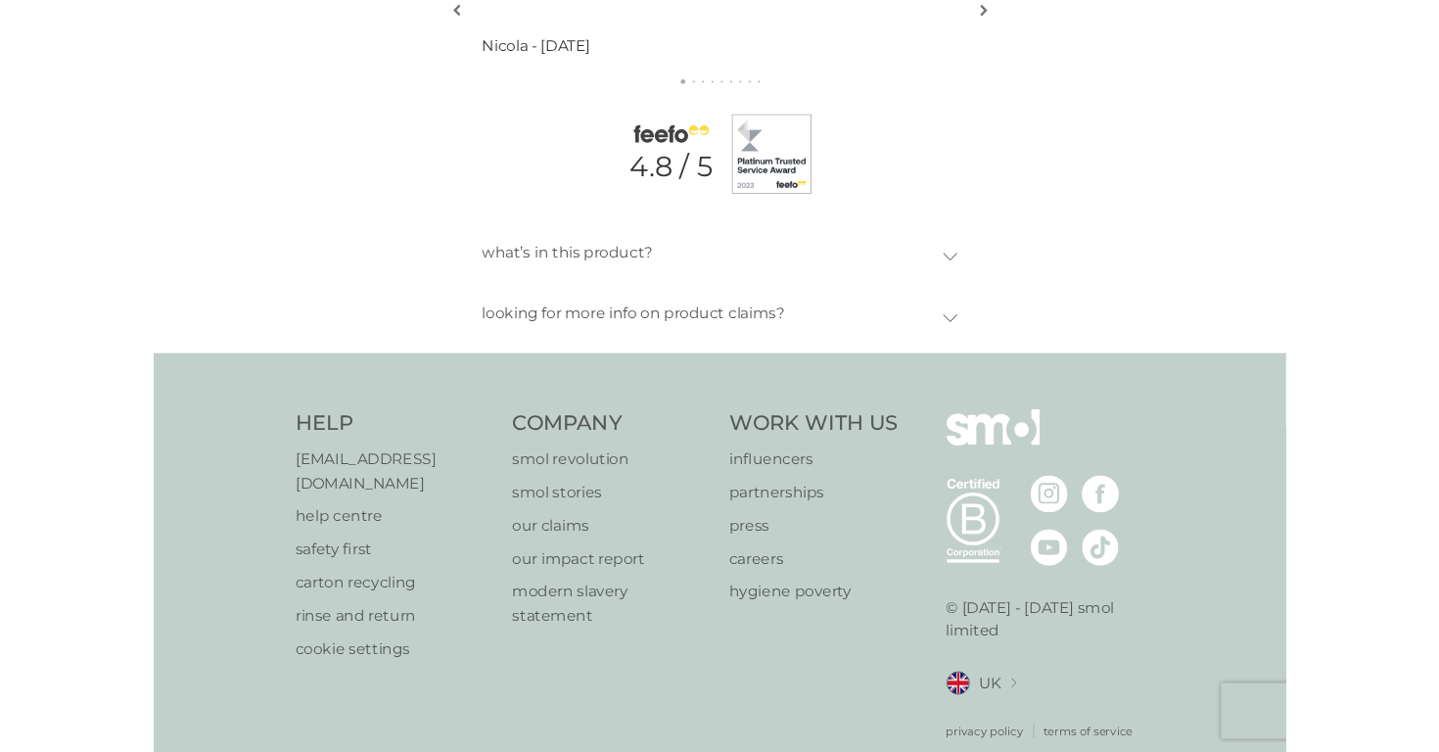
scroll to position [2790, 0]
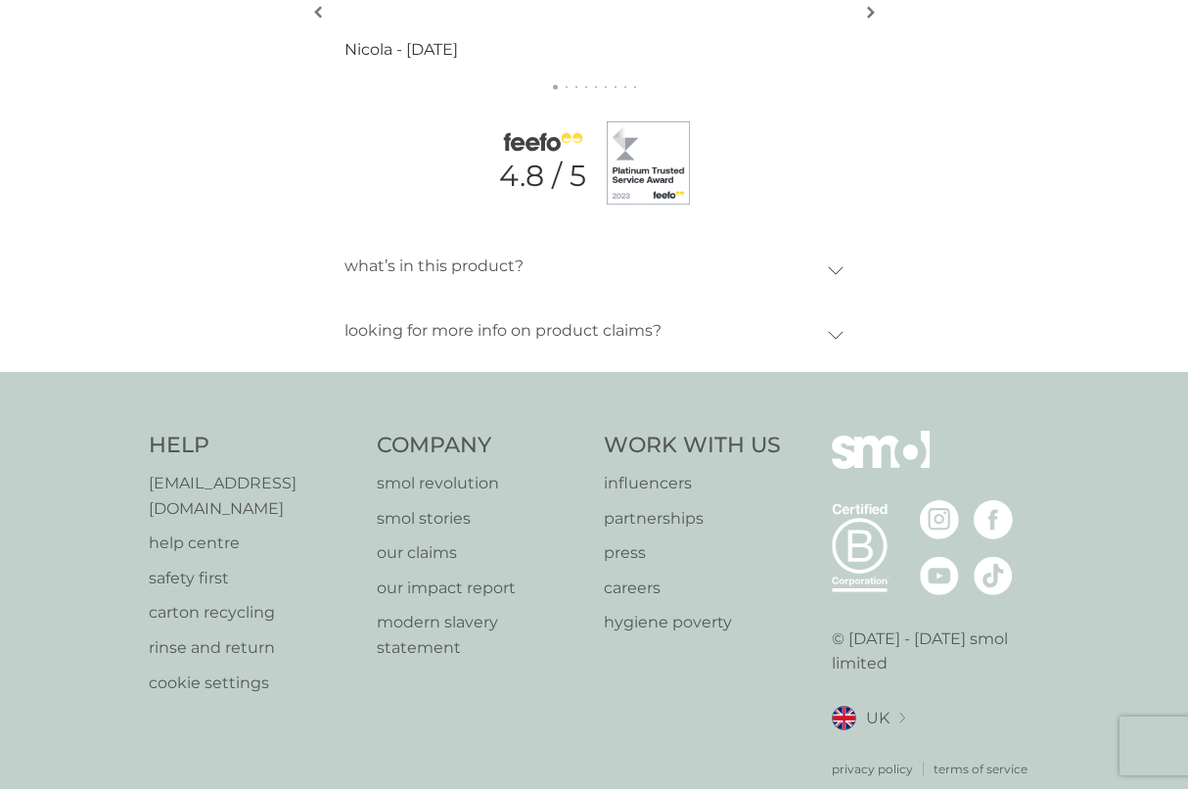
click at [952, 500] on img at bounding box center [939, 519] width 39 height 39
